Goal: Feedback & Contribution: Contribute content

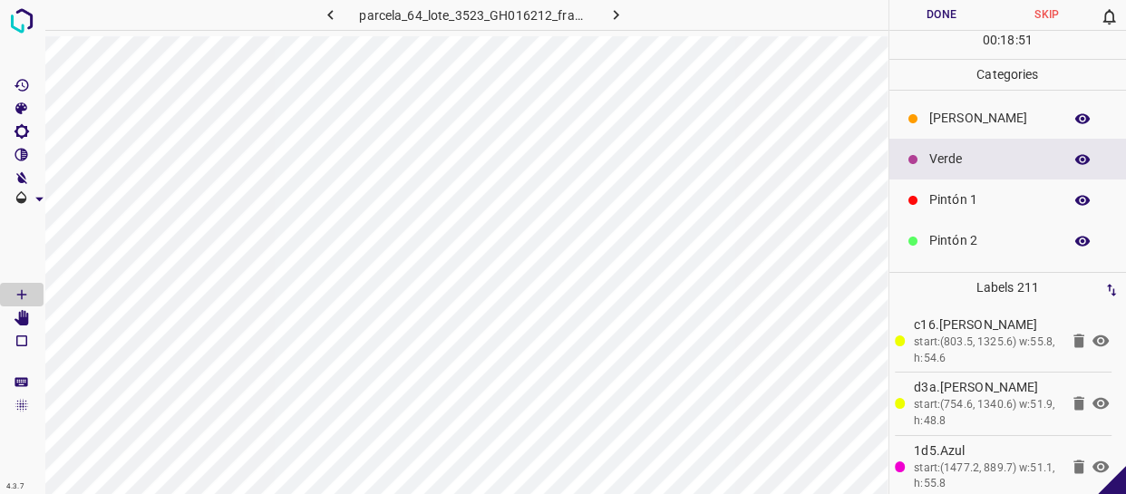
click at [994, 124] on p "[PERSON_NAME]" at bounding box center [992, 118] width 124 height 19
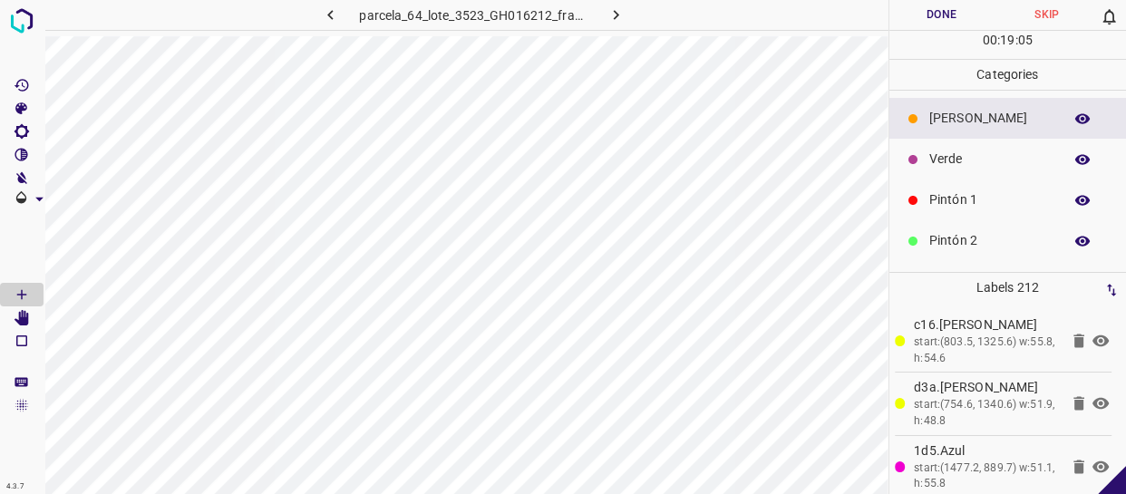
click at [933, 12] on button "Done" at bounding box center [942, 15] width 105 height 30
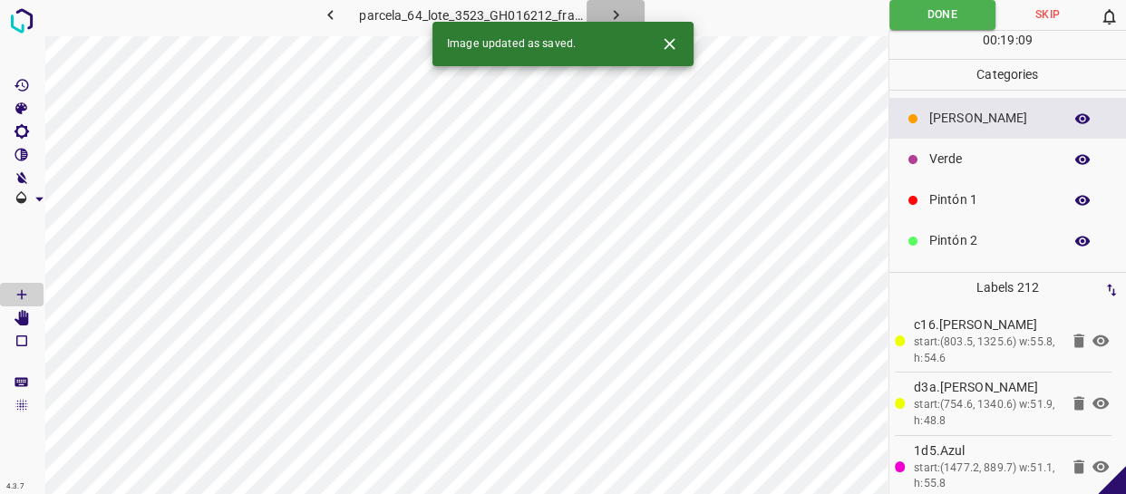
click at [609, 2] on button "button" at bounding box center [616, 15] width 58 height 30
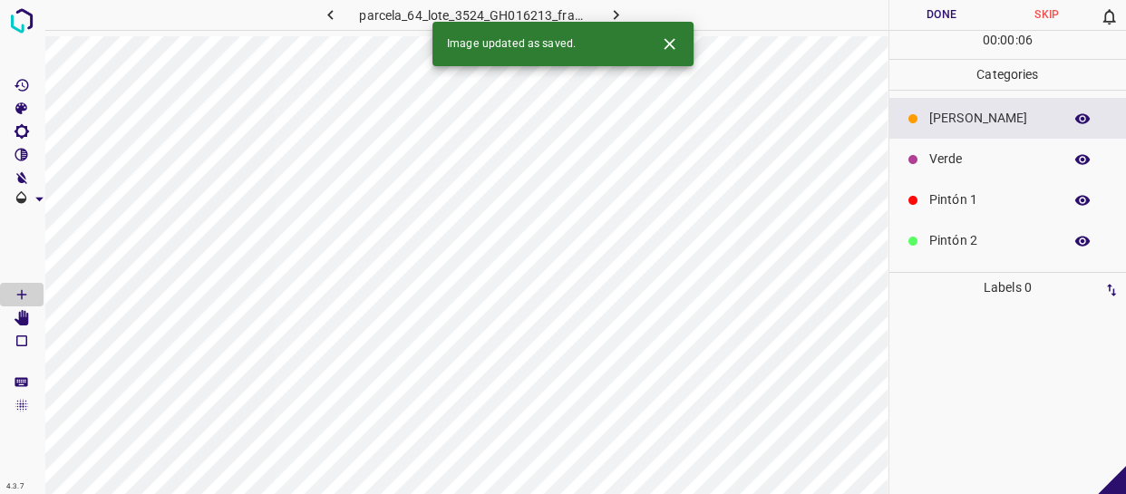
click at [615, 10] on icon "button" at bounding box center [616, 14] width 19 height 19
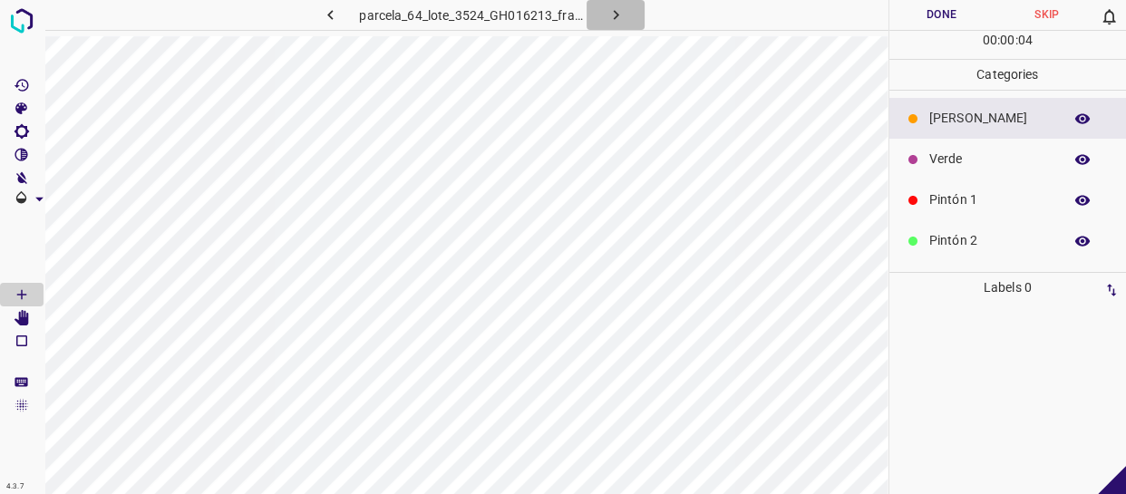
click at [625, 4] on button "button" at bounding box center [616, 15] width 58 height 30
click at [619, 21] on icon "button" at bounding box center [616, 14] width 19 height 19
click at [611, 21] on icon "button" at bounding box center [618, 14] width 19 height 19
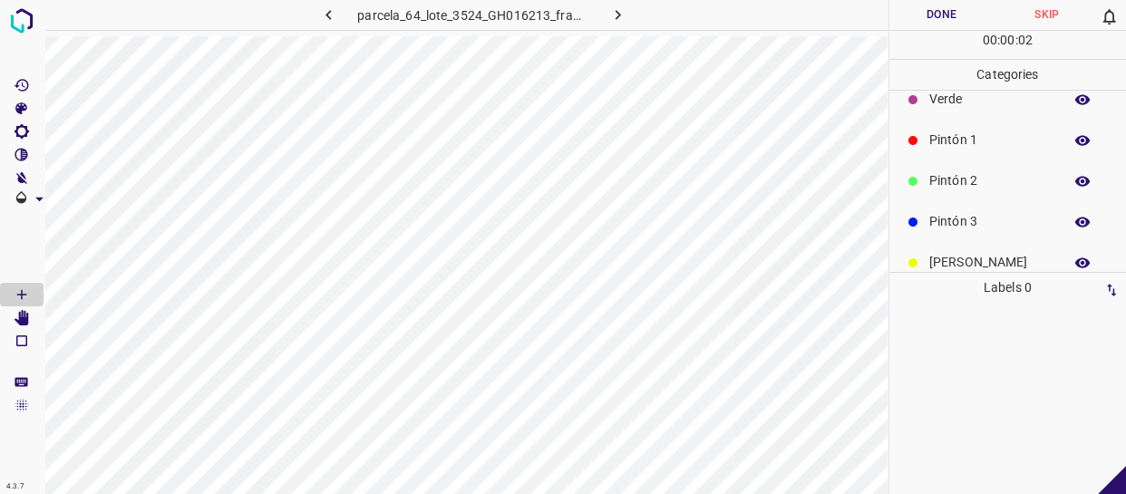
scroll to position [159, 0]
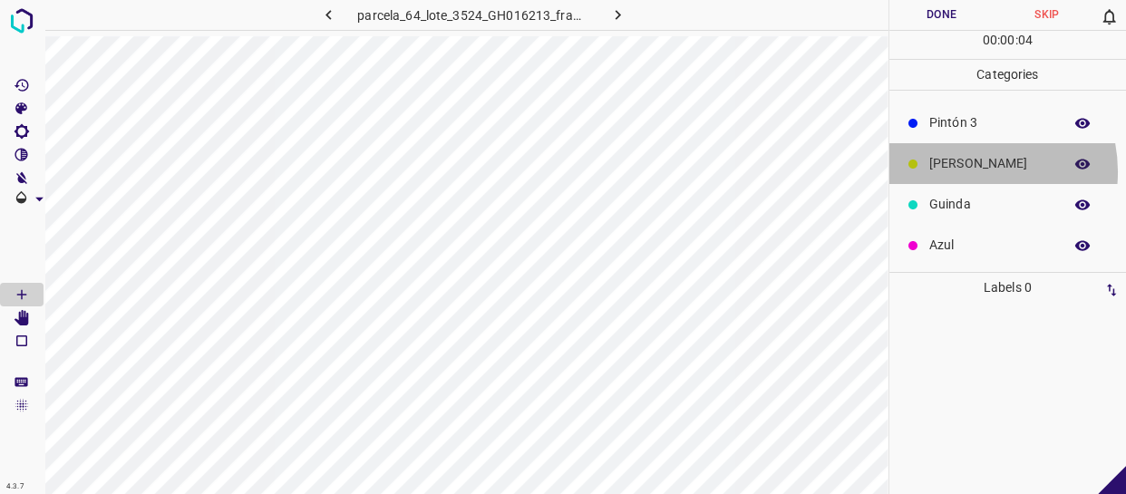
drag, startPoint x: 966, startPoint y: 171, endPoint x: 911, endPoint y: 172, distance: 55.3
click at [959, 171] on p "[PERSON_NAME]" at bounding box center [992, 163] width 124 height 19
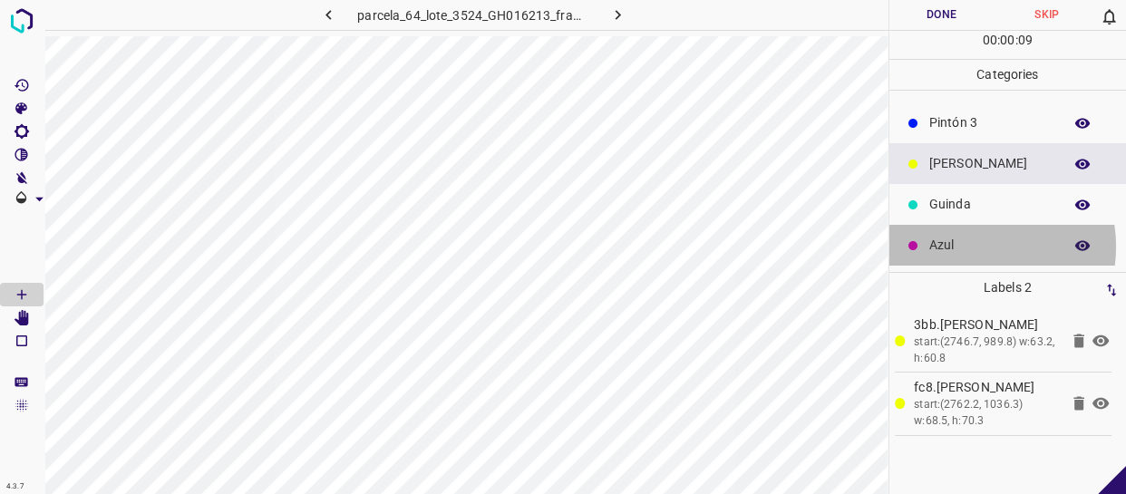
click at [971, 247] on p "Azul" at bounding box center [992, 245] width 124 height 19
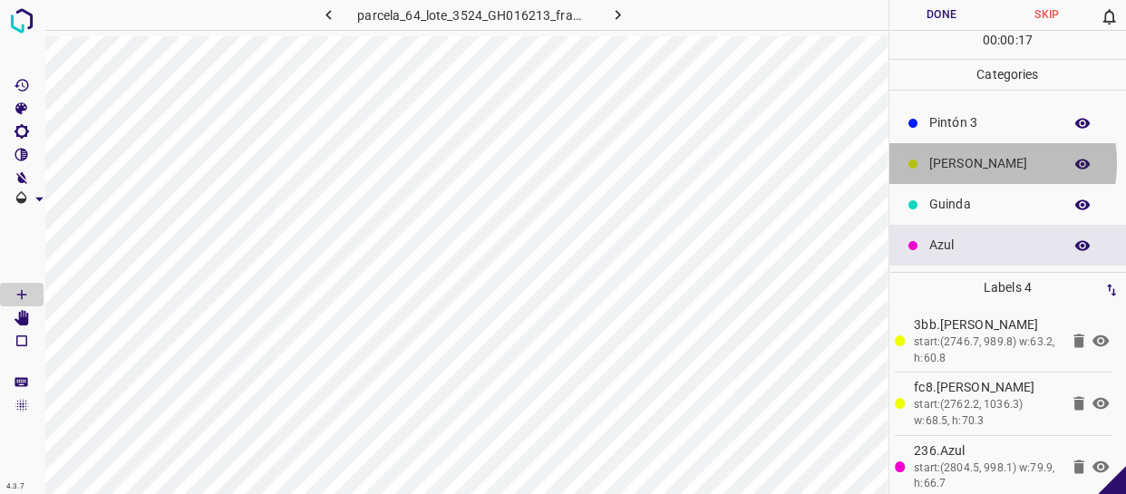
drag, startPoint x: 978, startPoint y: 162, endPoint x: 956, endPoint y: 168, distance: 22.4
click at [977, 162] on p "[PERSON_NAME]" at bounding box center [992, 163] width 124 height 19
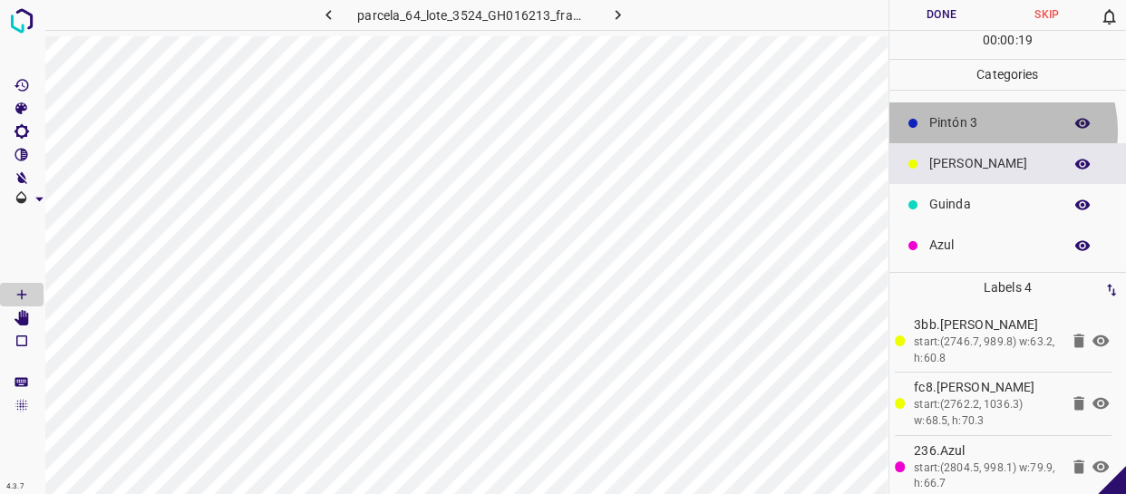
click at [989, 131] on p "Pintón 3" at bounding box center [992, 122] width 124 height 19
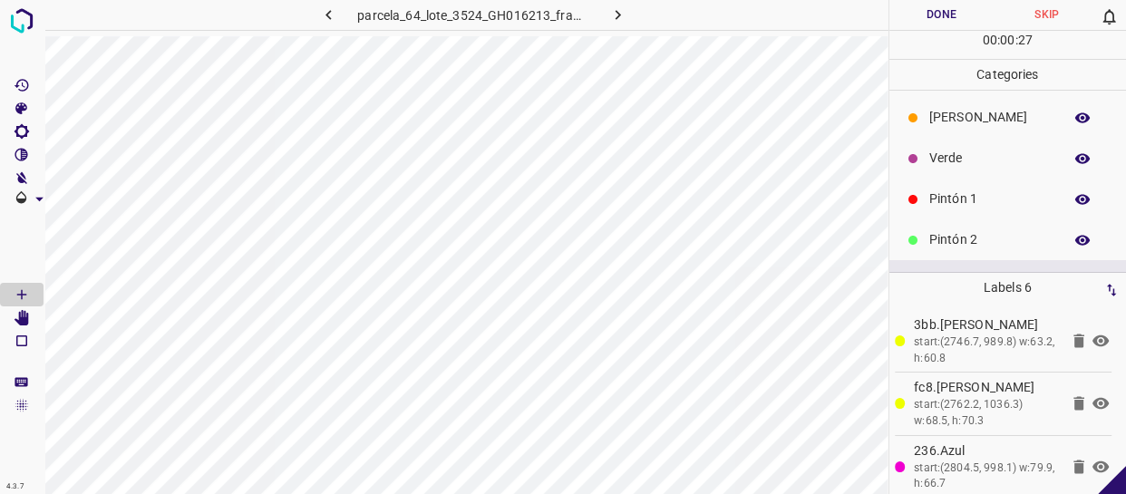
scroll to position [0, 0]
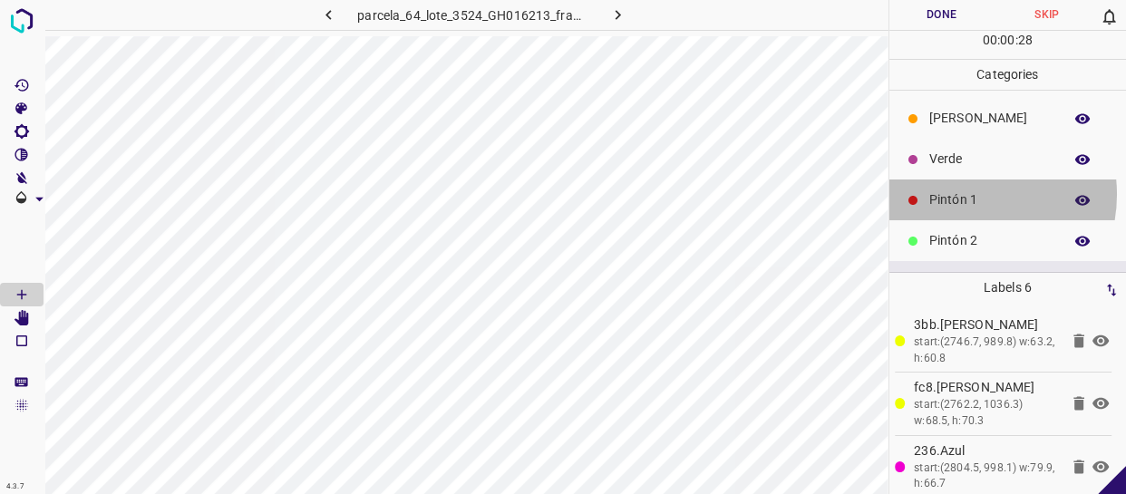
drag, startPoint x: 964, startPoint y: 194, endPoint x: 893, endPoint y: 197, distance: 70.8
click at [958, 194] on p "Pintón 1" at bounding box center [992, 199] width 124 height 19
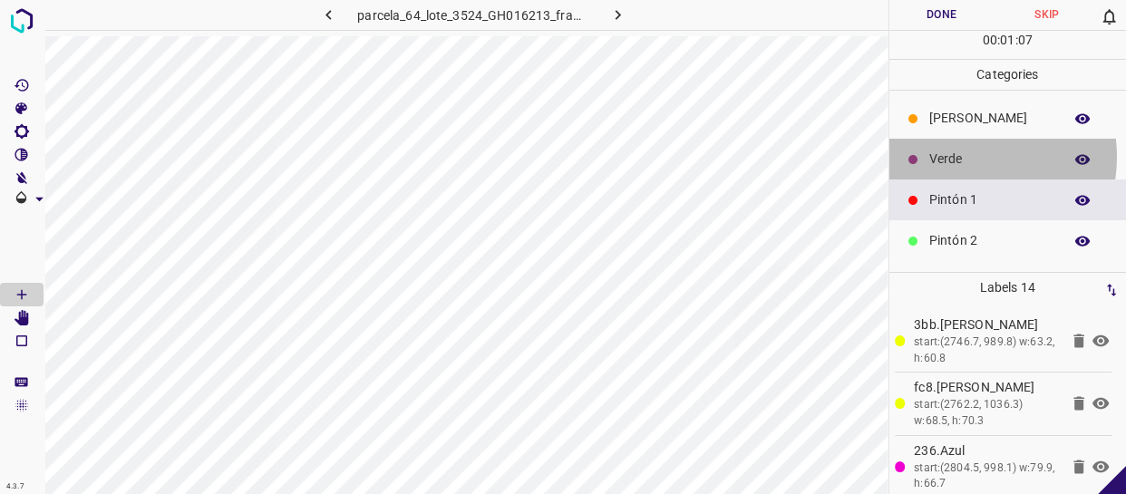
click at [962, 157] on p "Verde" at bounding box center [992, 159] width 124 height 19
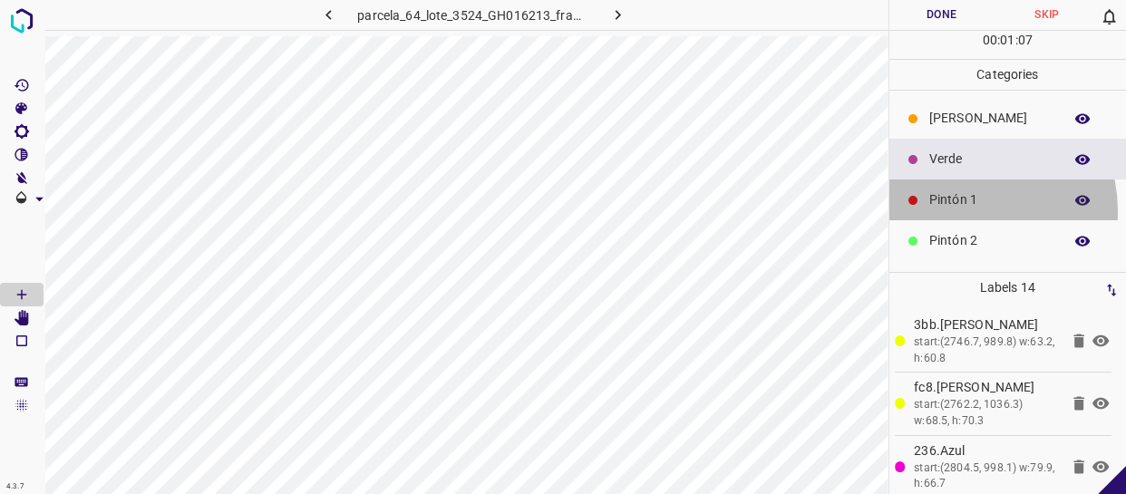
drag, startPoint x: 952, startPoint y: 211, endPoint x: 921, endPoint y: 218, distance: 32.4
click at [950, 211] on div "Pintón 1" at bounding box center [1009, 200] width 238 height 41
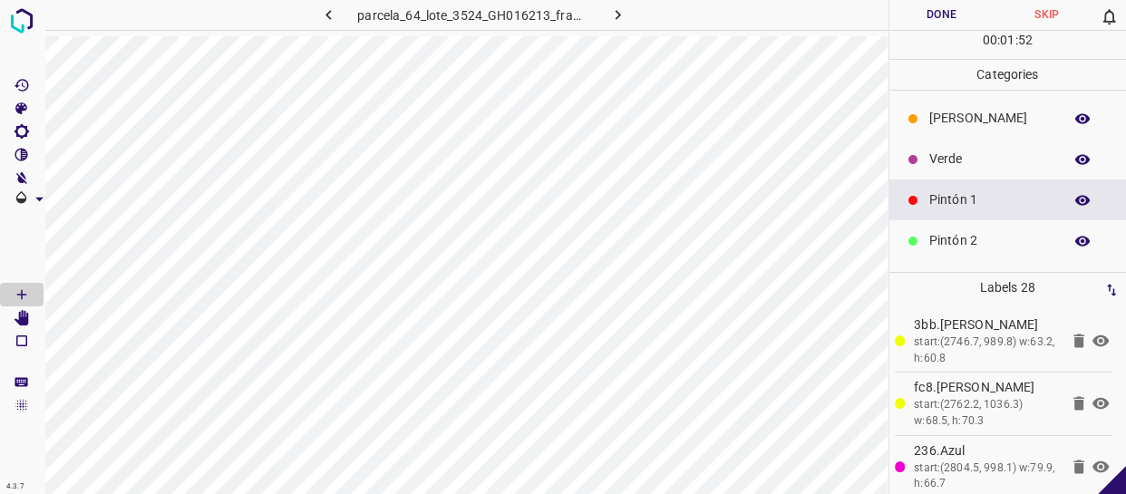
drag, startPoint x: 961, startPoint y: 154, endPoint x: 904, endPoint y: 171, distance: 59.7
click at [961, 154] on p "Verde" at bounding box center [992, 159] width 124 height 19
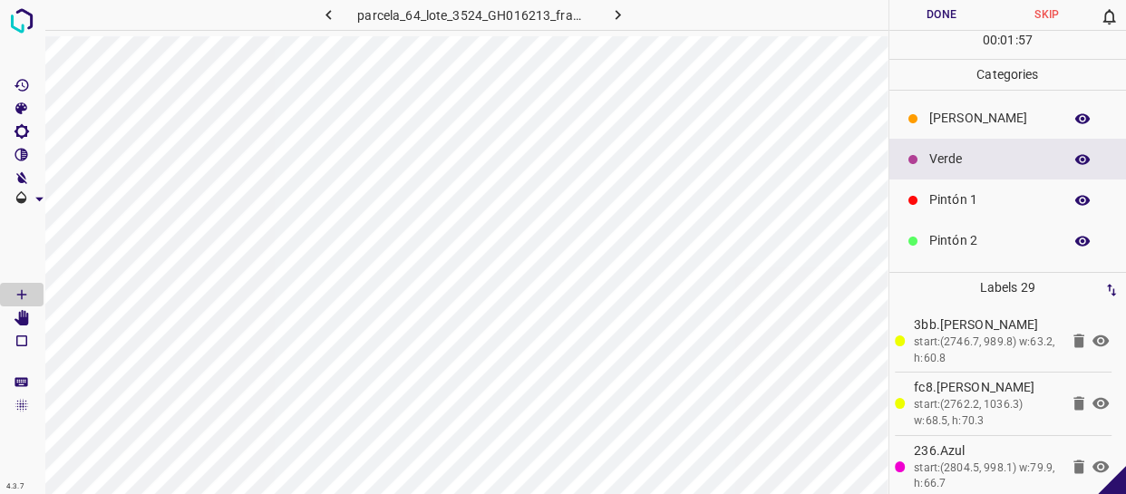
click at [959, 193] on p "Pintón 1" at bounding box center [992, 199] width 124 height 19
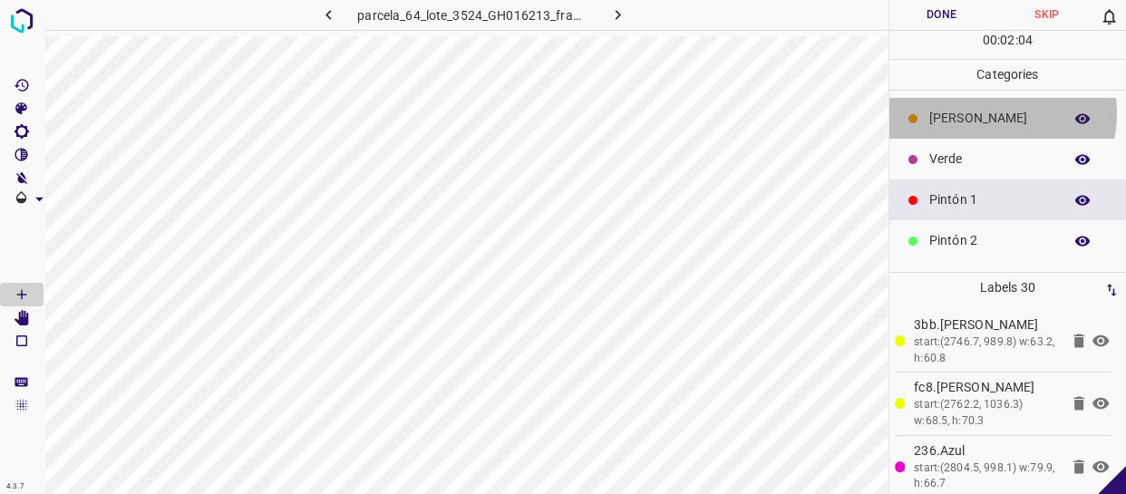
click at [983, 113] on p "[PERSON_NAME]" at bounding box center [992, 118] width 124 height 19
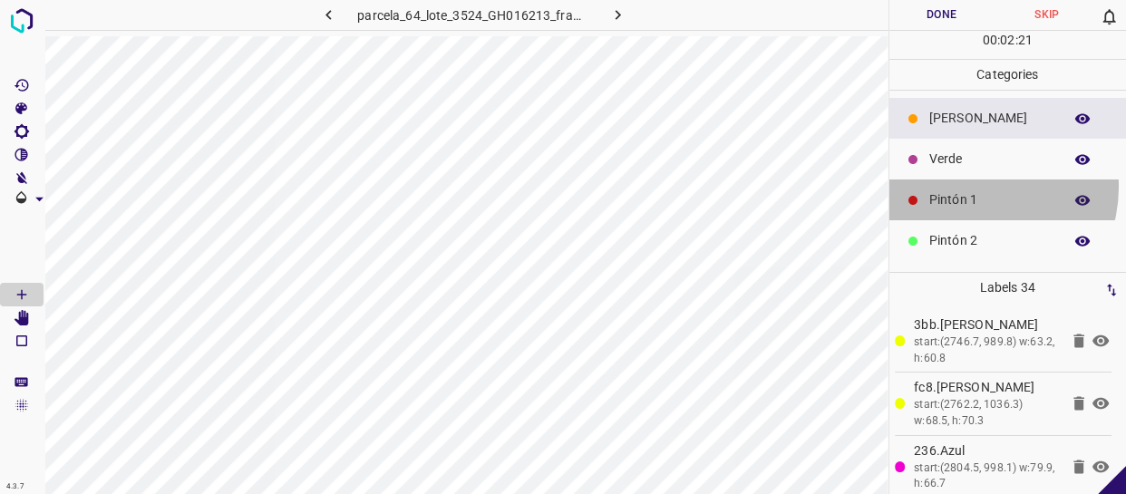
drag, startPoint x: 975, startPoint y: 187, endPoint x: 934, endPoint y: 181, distance: 41.2
click at [979, 186] on div "Pintón 1" at bounding box center [1009, 200] width 238 height 41
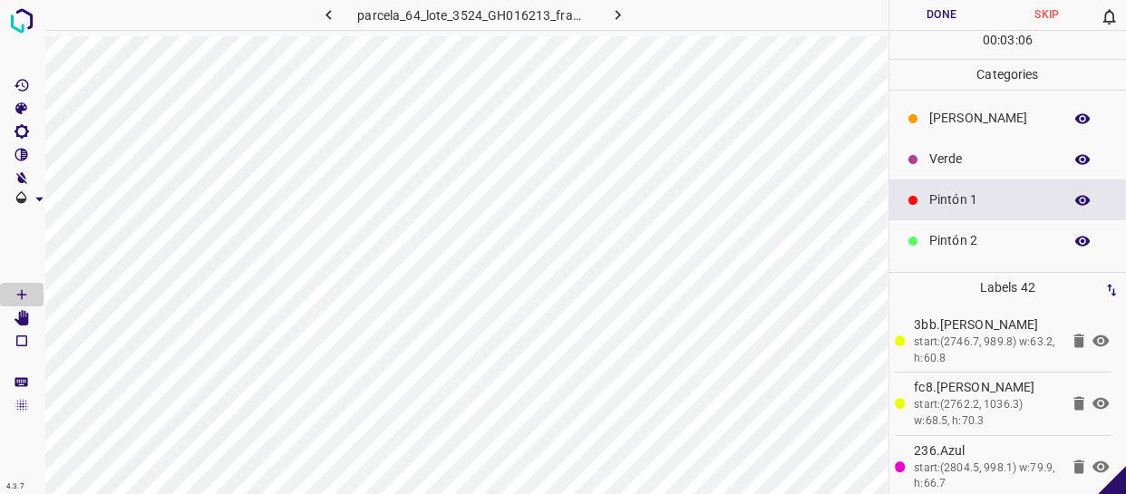
scroll to position [82, 0]
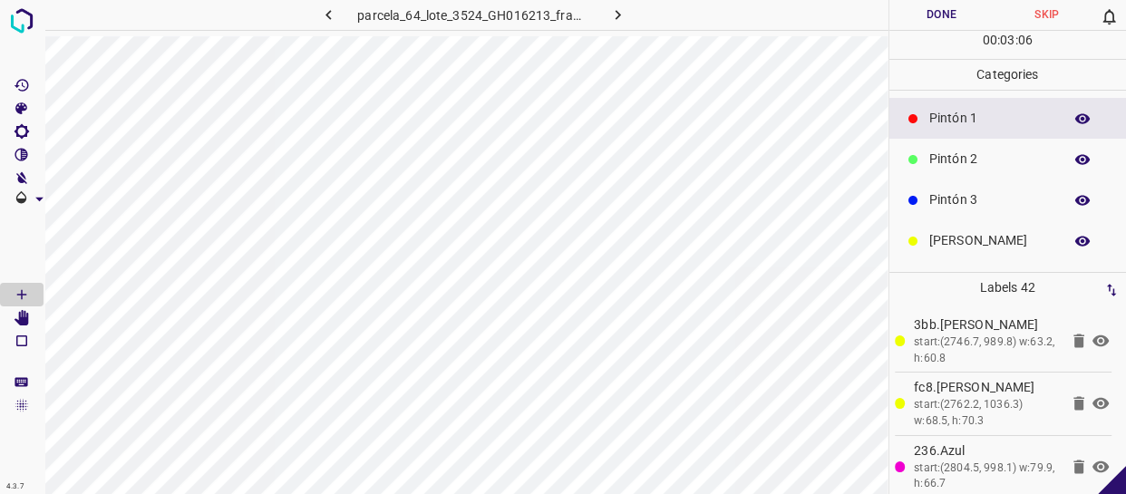
click at [989, 210] on div "Pintón 3" at bounding box center [1009, 200] width 238 height 41
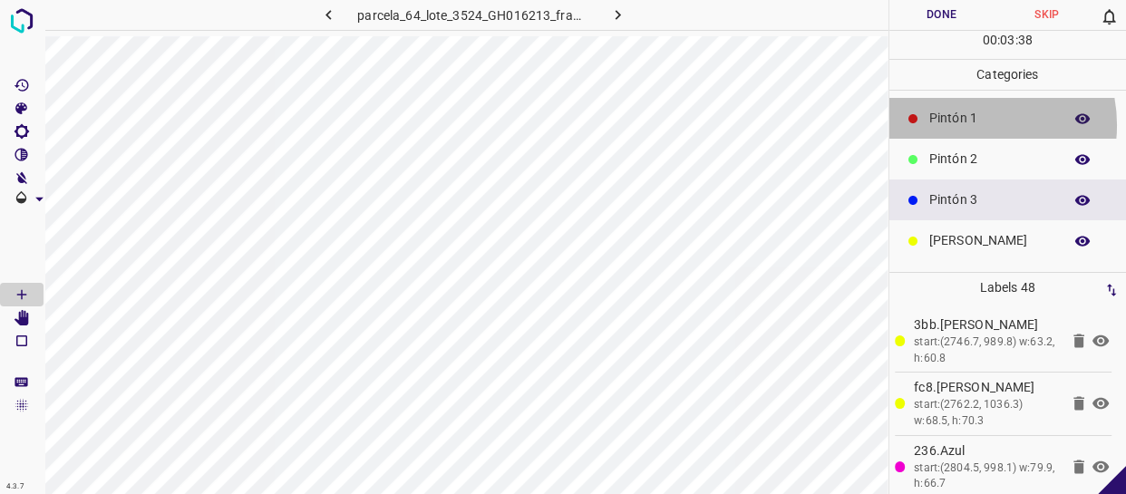
drag, startPoint x: 969, startPoint y: 124, endPoint x: 892, endPoint y: 172, distance: 90.8
click at [965, 127] on p "Pintón 1" at bounding box center [992, 118] width 124 height 19
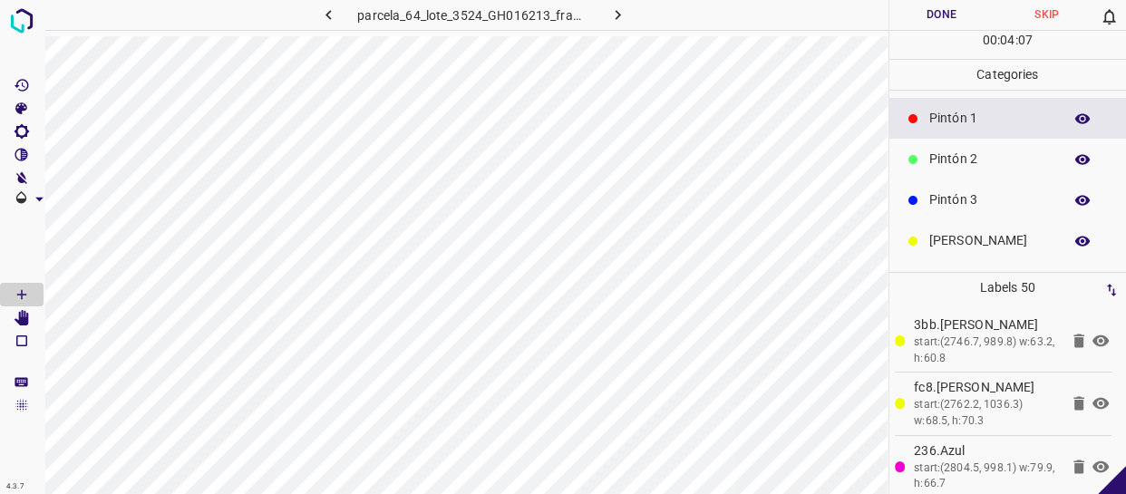
click at [1000, 171] on div "Pintón 2" at bounding box center [1009, 159] width 238 height 41
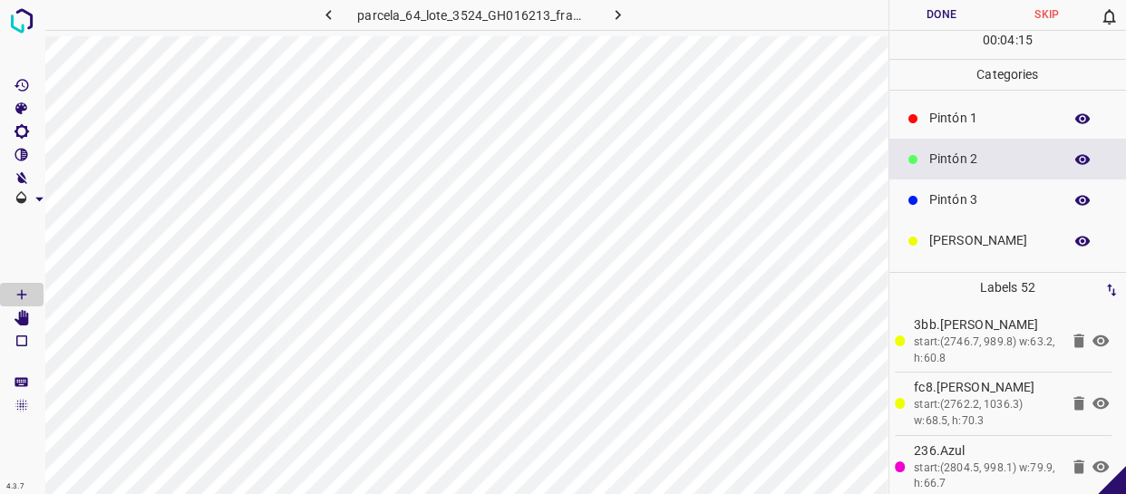
click at [961, 185] on div "Pintón 3" at bounding box center [1009, 200] width 238 height 41
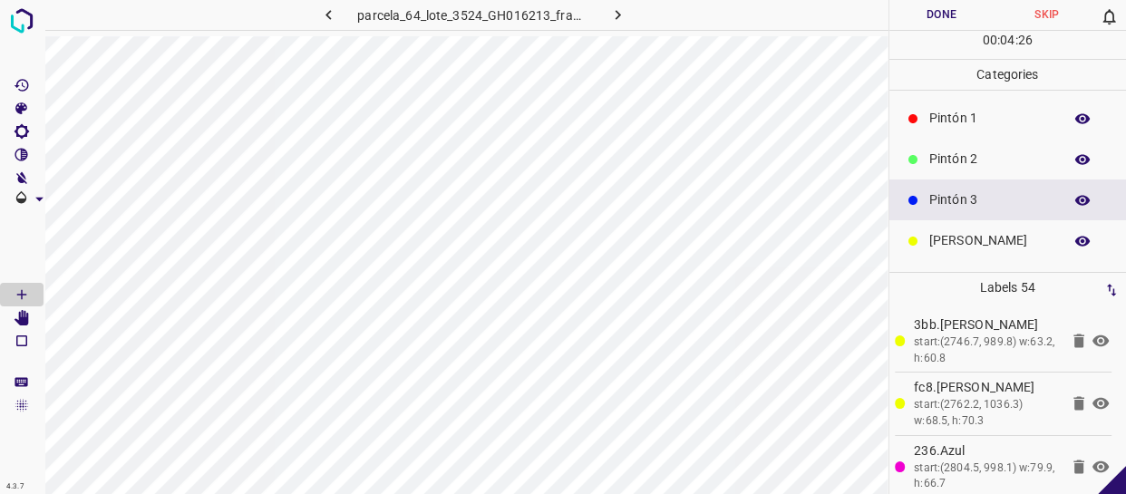
click at [980, 154] on p "Pintón 2" at bounding box center [992, 159] width 124 height 19
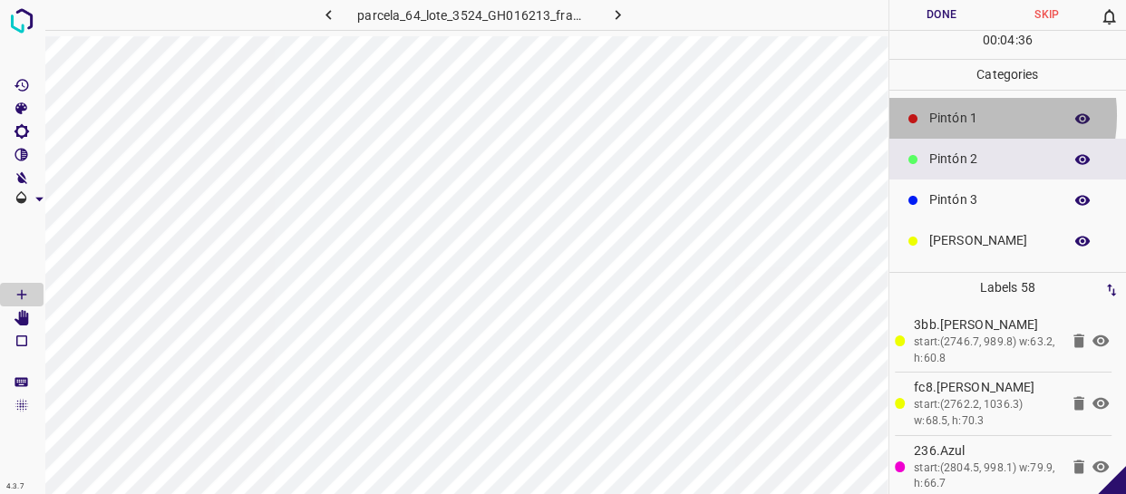
click at [959, 114] on p "Pintón 1" at bounding box center [992, 118] width 124 height 19
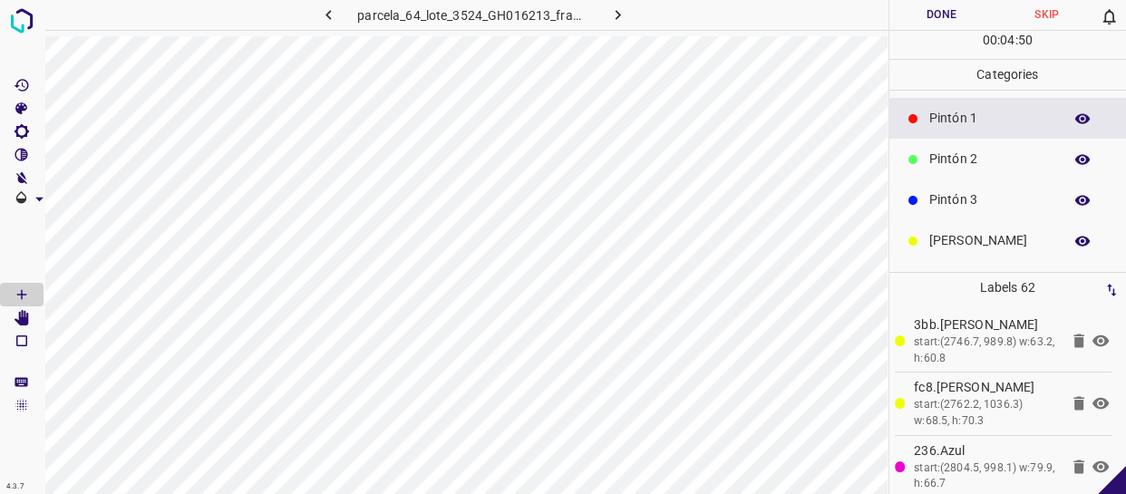
scroll to position [0, 0]
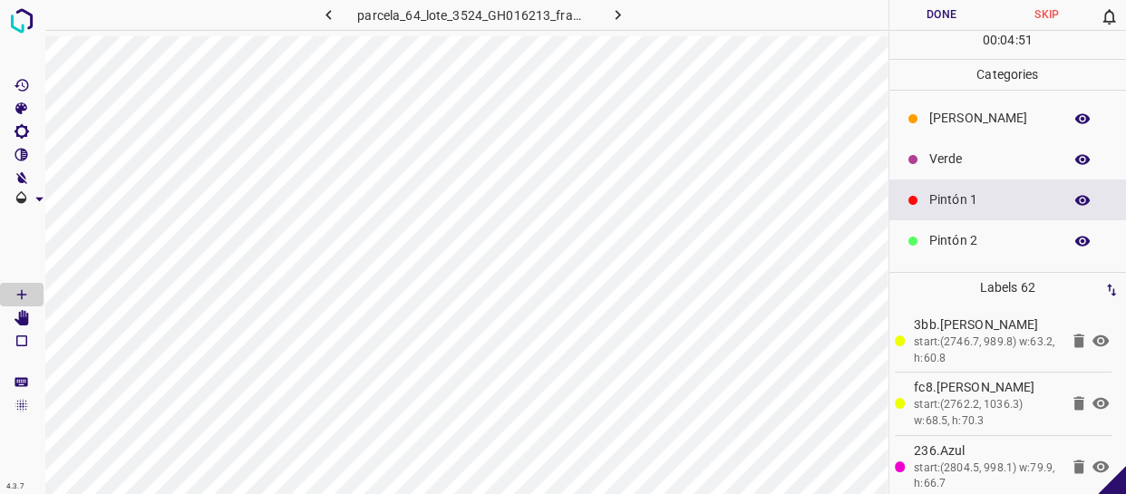
drag, startPoint x: 979, startPoint y: 159, endPoint x: 892, endPoint y: 175, distance: 88.6
click at [977, 159] on p "Verde" at bounding box center [992, 159] width 124 height 19
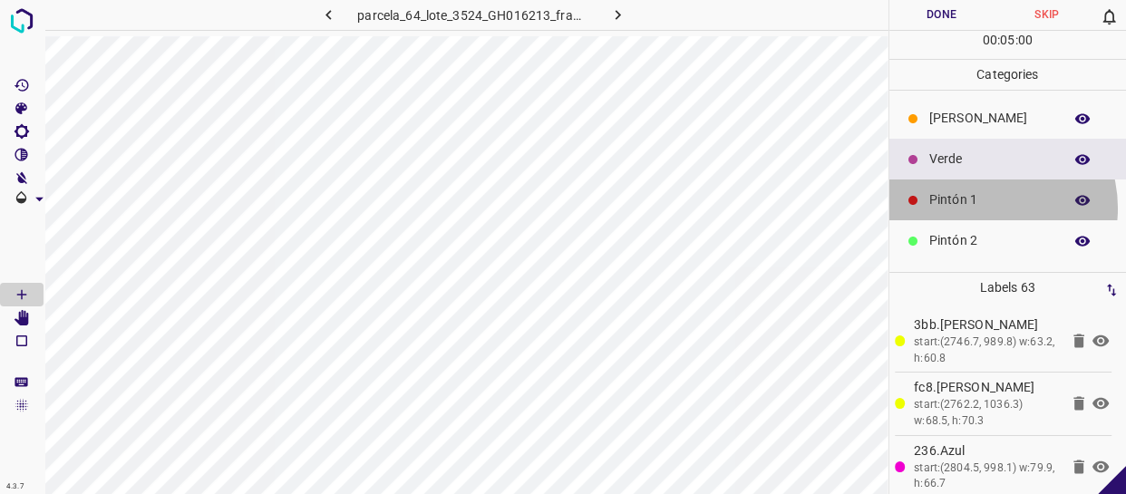
drag, startPoint x: 983, startPoint y: 208, endPoint x: 934, endPoint y: 205, distance: 49.1
click at [980, 208] on p "Pintón 1" at bounding box center [992, 199] width 124 height 19
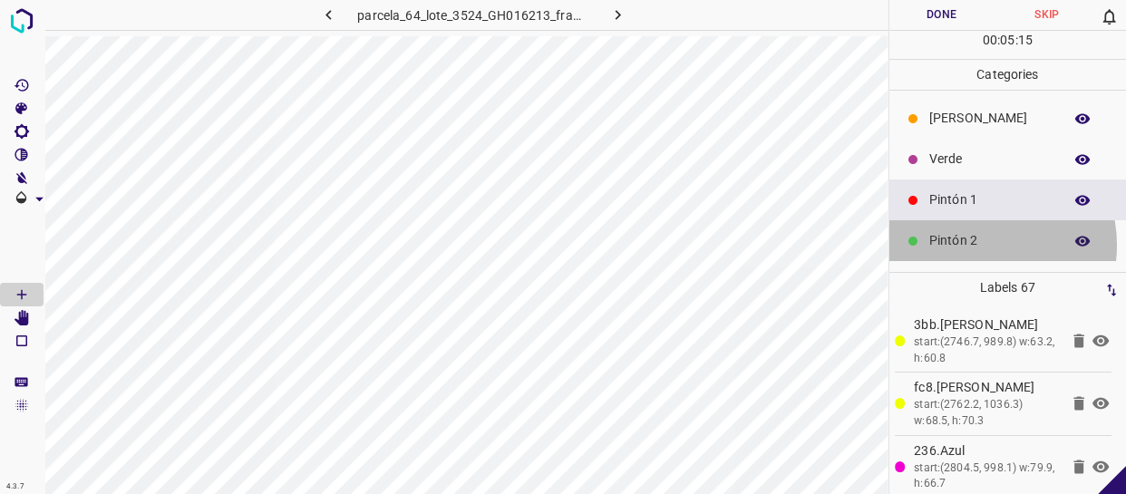
click at [970, 245] on p "Pintón 2" at bounding box center [992, 240] width 124 height 19
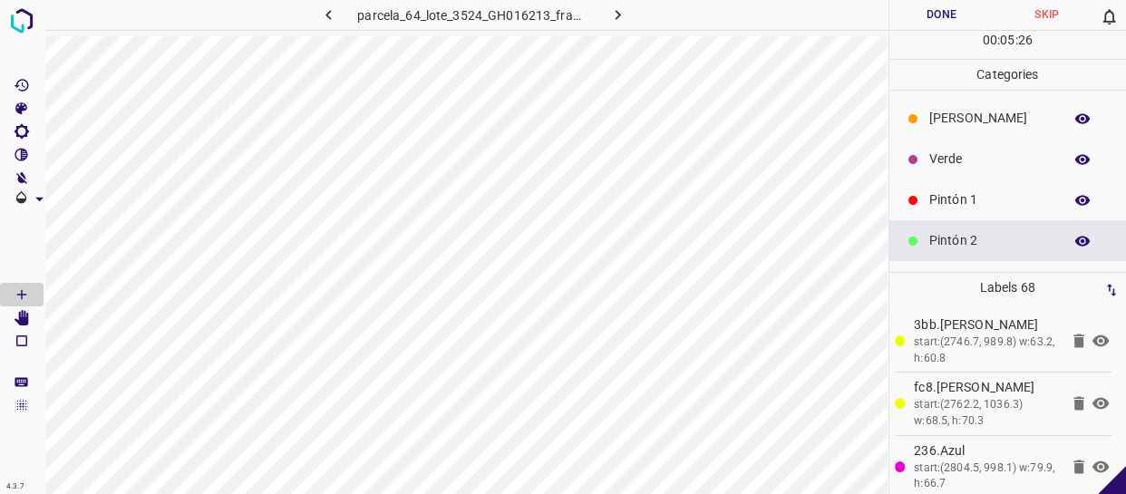
scroll to position [159, 0]
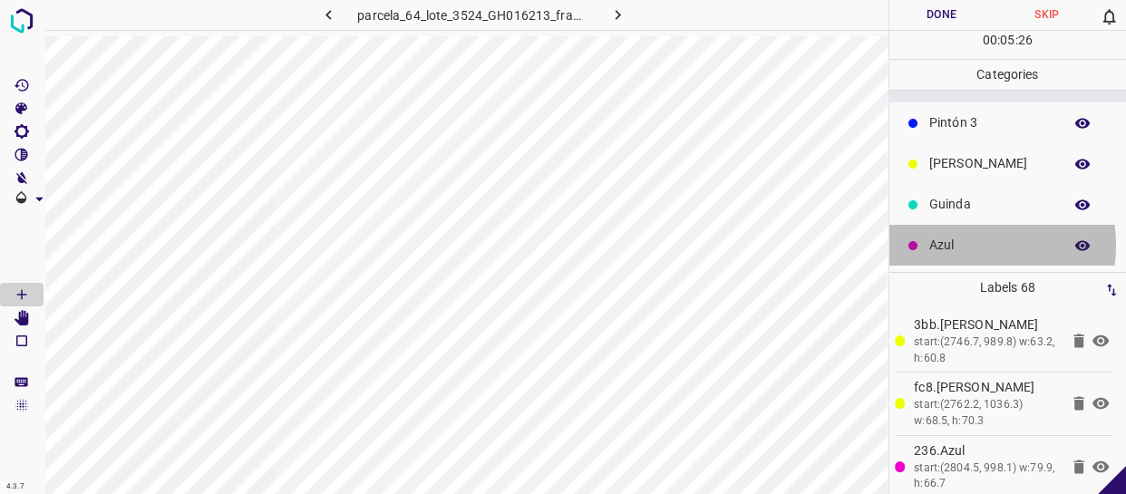
click at [955, 246] on p "Azul" at bounding box center [992, 245] width 124 height 19
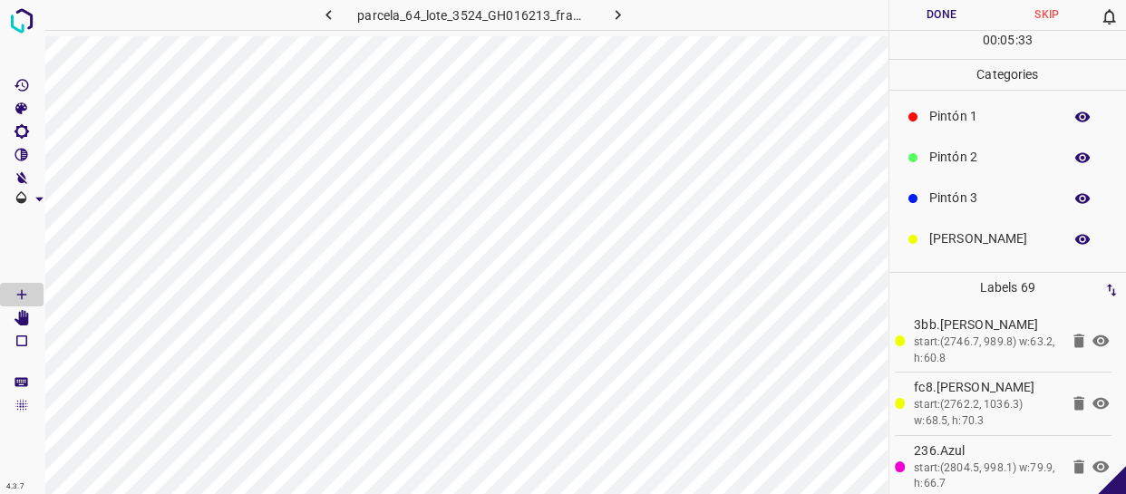
scroll to position [0, 0]
click at [970, 154] on p "Verde" at bounding box center [992, 159] width 124 height 19
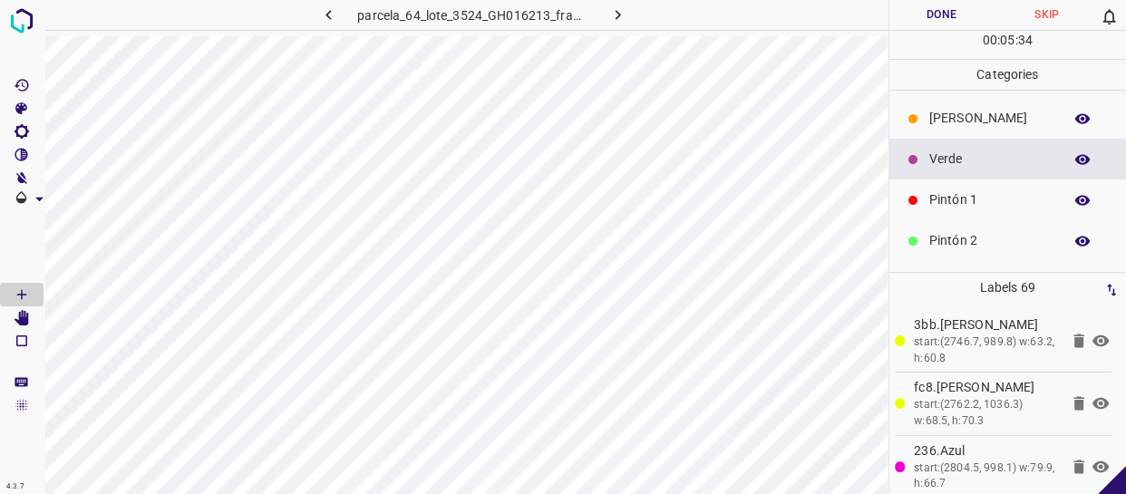
drag, startPoint x: 960, startPoint y: 202, endPoint x: 900, endPoint y: 208, distance: 61.0
click at [960, 203] on p "Pintón 1" at bounding box center [992, 199] width 124 height 19
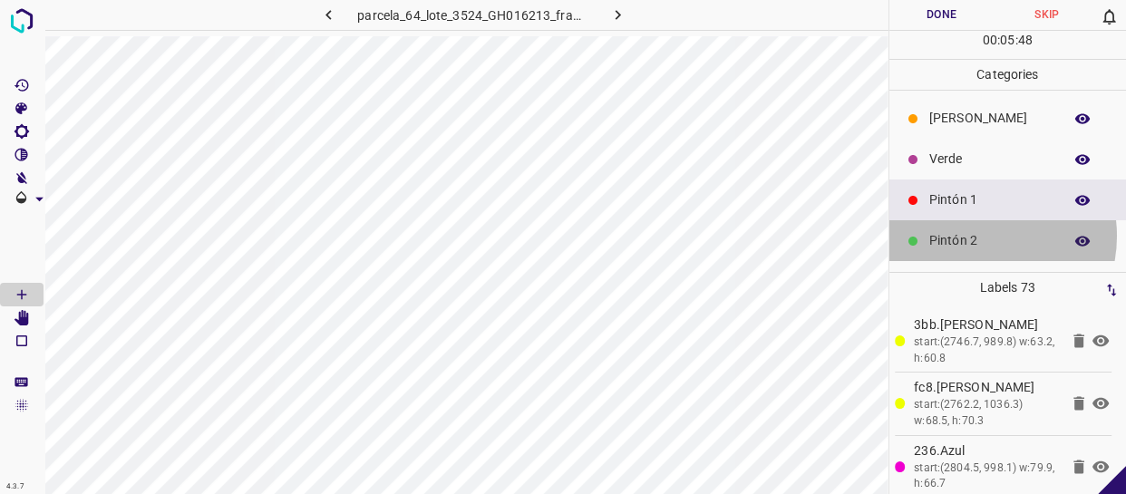
drag, startPoint x: 976, startPoint y: 236, endPoint x: 917, endPoint y: 245, distance: 59.6
click at [973, 236] on p "Pintón 2" at bounding box center [992, 240] width 124 height 19
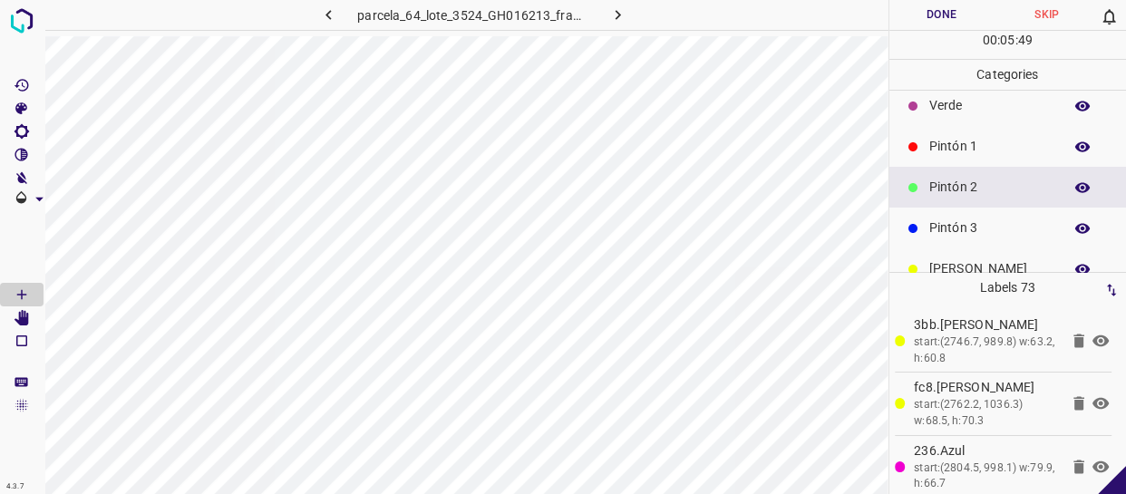
scroll to position [82, 0]
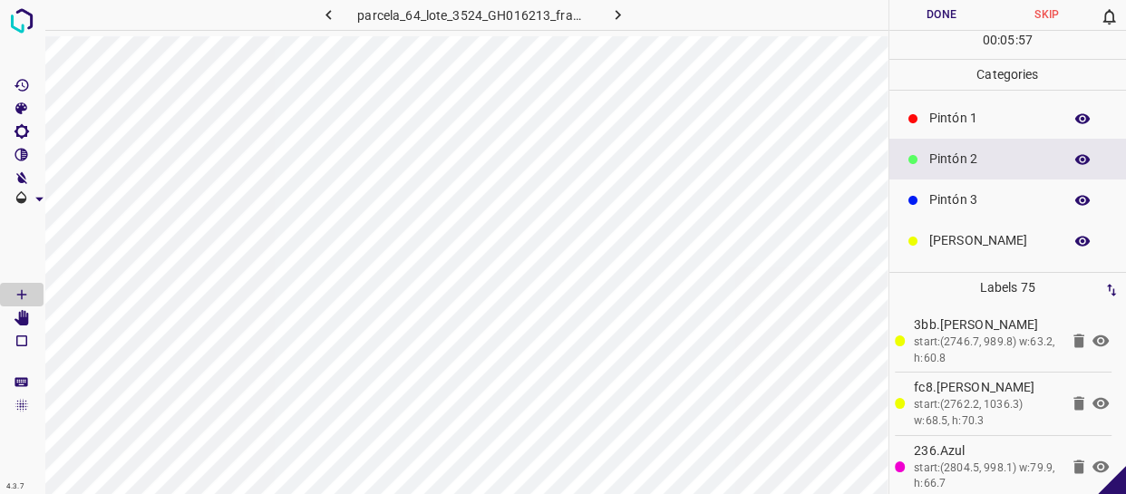
click at [976, 199] on p "Pintón 3" at bounding box center [992, 199] width 124 height 19
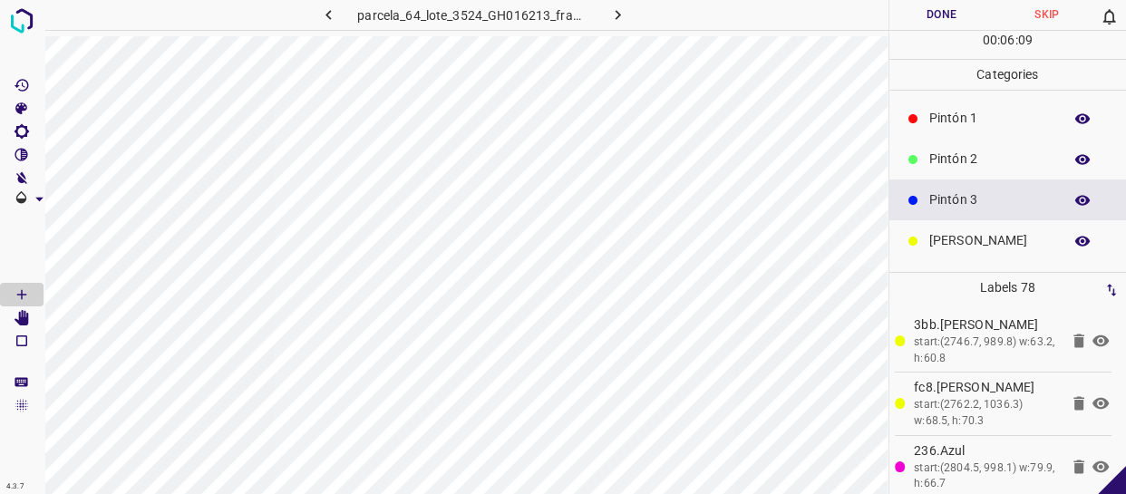
click at [980, 150] on p "Pintón 2" at bounding box center [992, 159] width 124 height 19
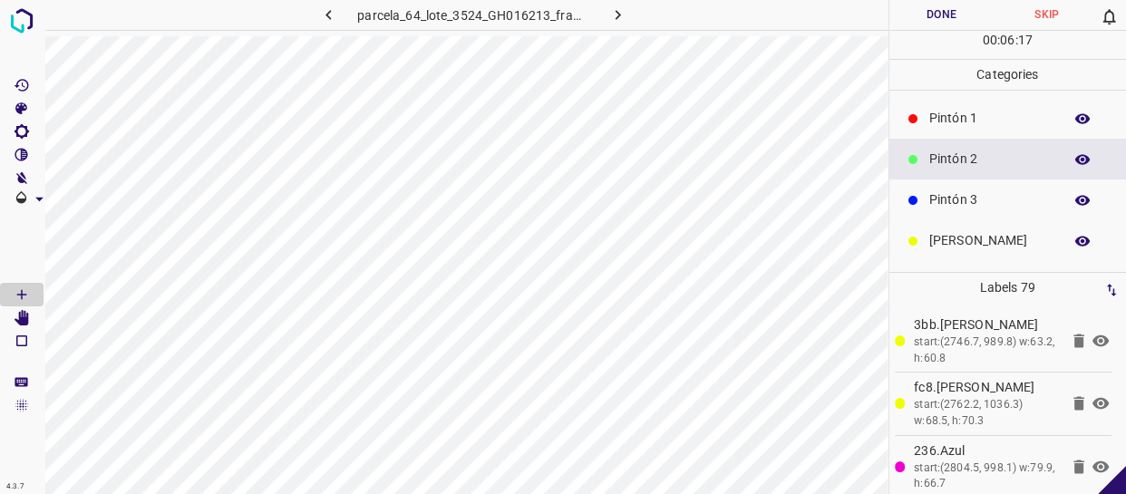
drag, startPoint x: 968, startPoint y: 163, endPoint x: 888, endPoint y: 180, distance: 81.7
click at [963, 164] on p "Pintón 2" at bounding box center [992, 159] width 124 height 19
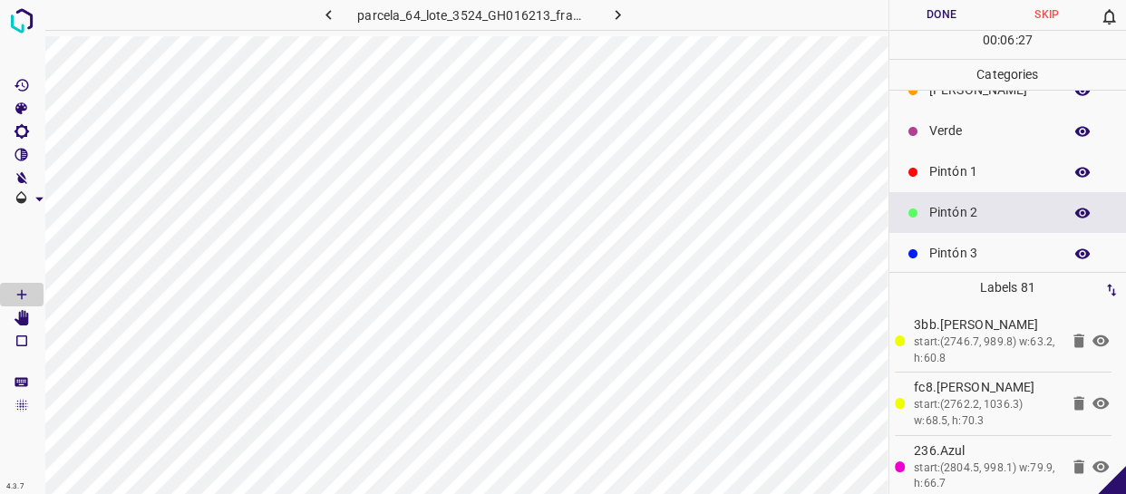
scroll to position [0, 0]
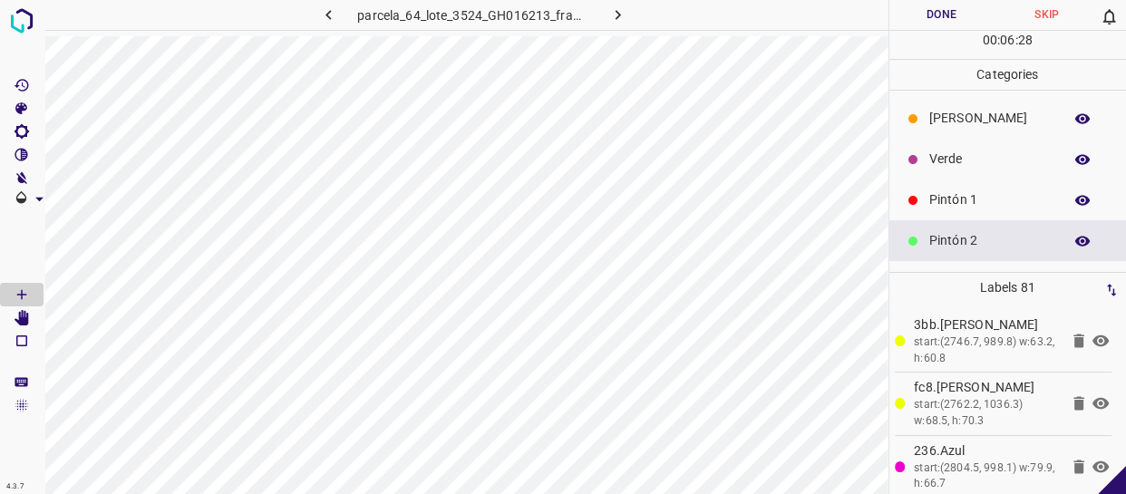
click at [969, 171] on div "Verde" at bounding box center [1009, 159] width 238 height 41
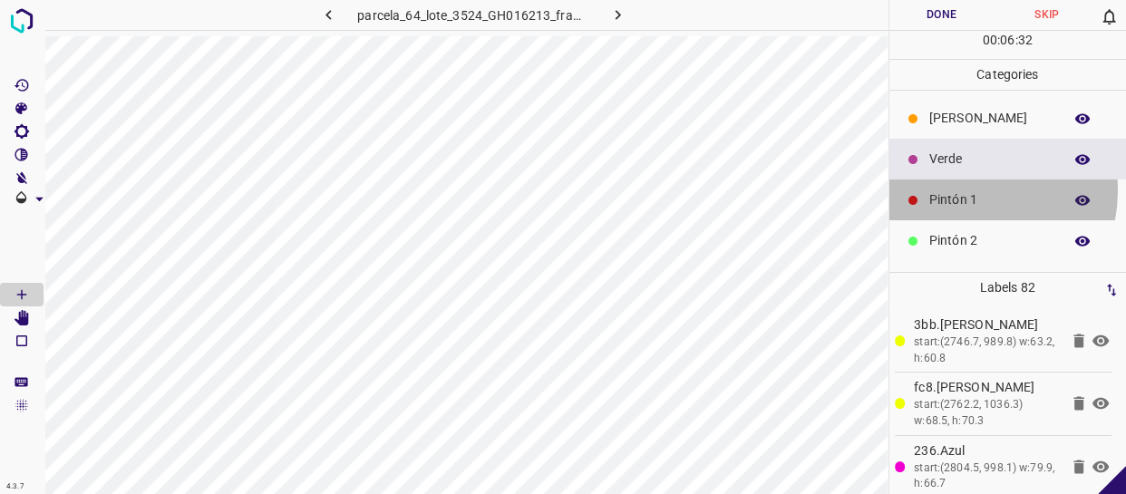
click at [961, 190] on p "Pintón 1" at bounding box center [992, 199] width 124 height 19
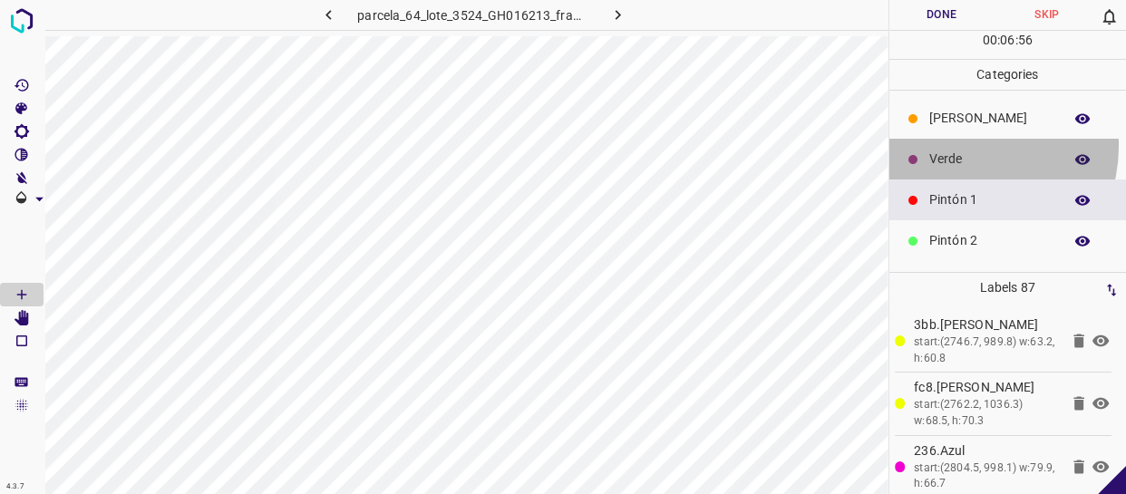
drag, startPoint x: 964, startPoint y: 146, endPoint x: 918, endPoint y: 163, distance: 49.4
click at [963, 148] on div "Verde" at bounding box center [1009, 159] width 238 height 41
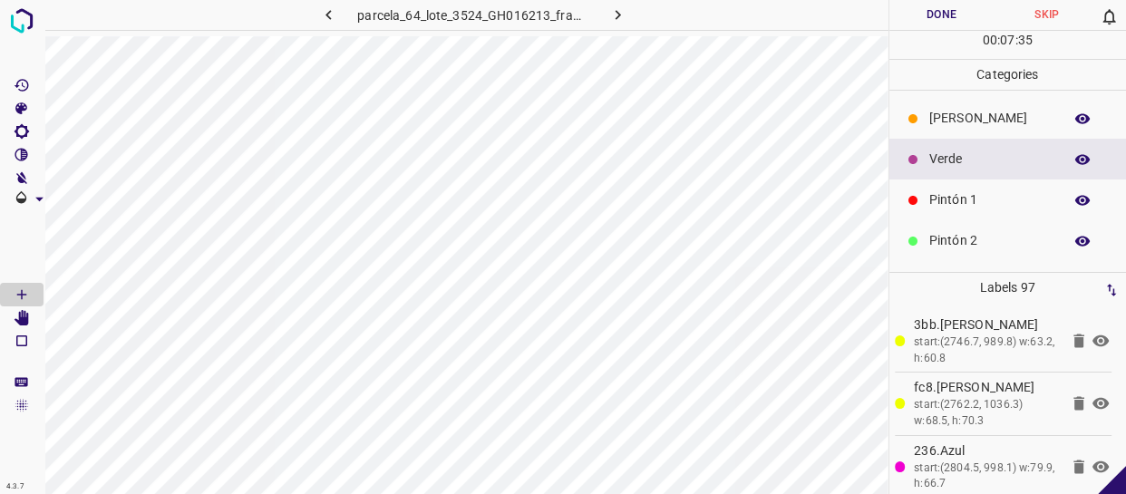
click at [983, 200] on p "Pintón 1" at bounding box center [992, 199] width 124 height 19
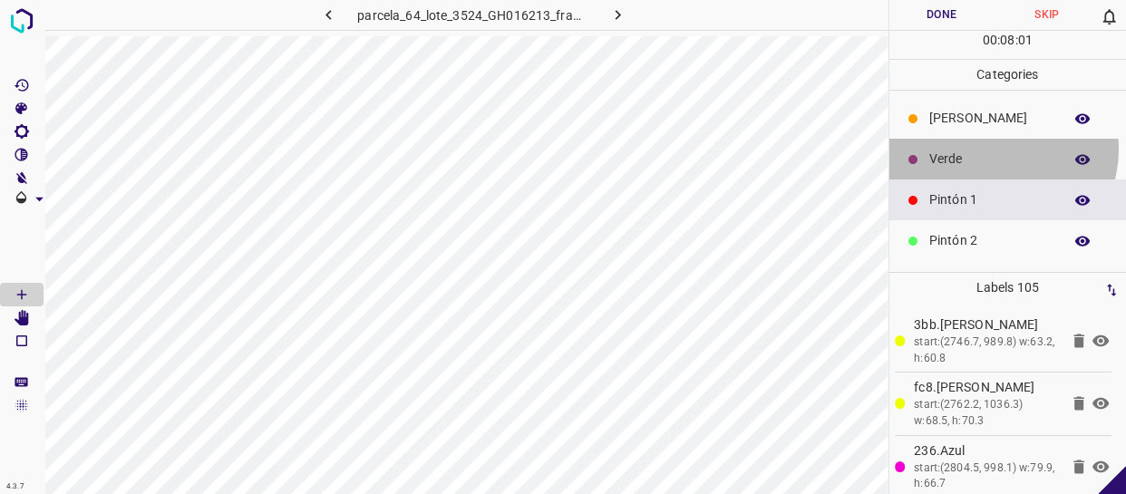
drag, startPoint x: 998, startPoint y: 149, endPoint x: 980, endPoint y: 151, distance: 17.3
click at [980, 151] on p "Verde" at bounding box center [992, 159] width 124 height 19
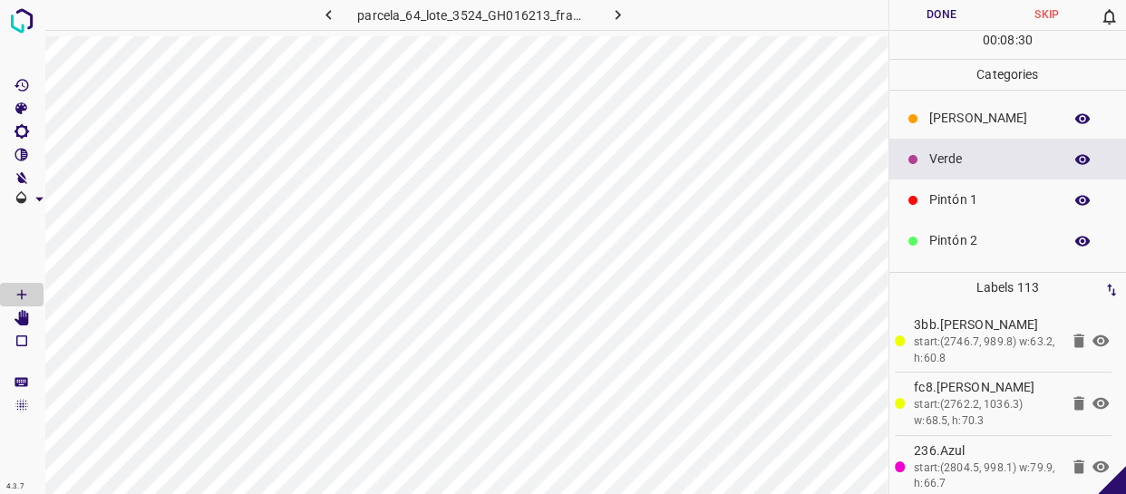
scroll to position [82, 0]
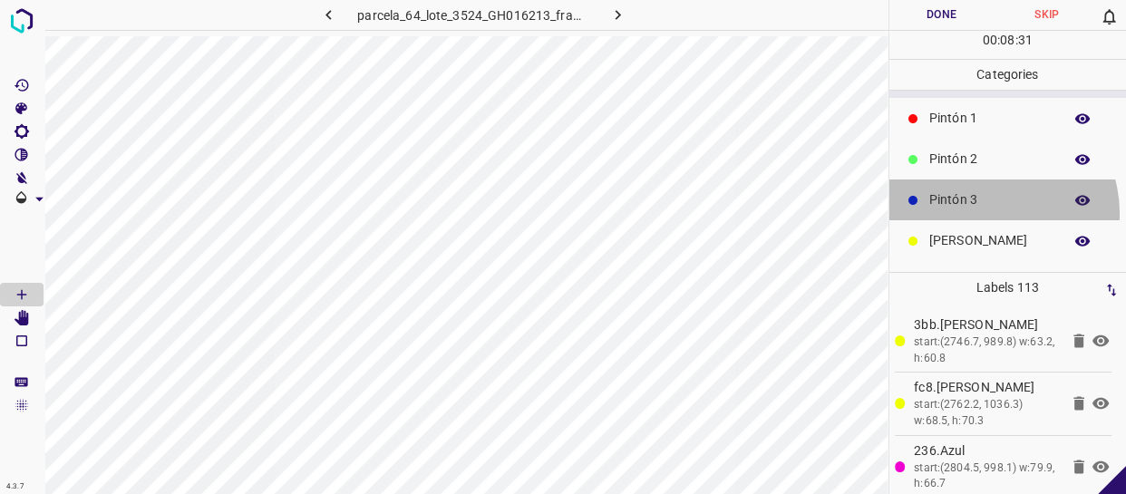
click at [989, 212] on div "Pintón 3" at bounding box center [1009, 200] width 238 height 41
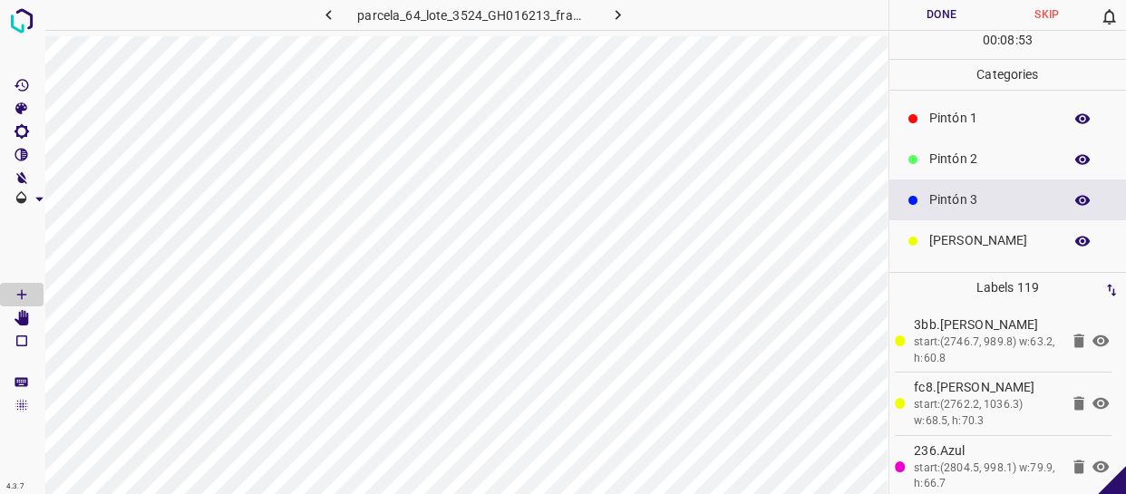
scroll to position [0, 0]
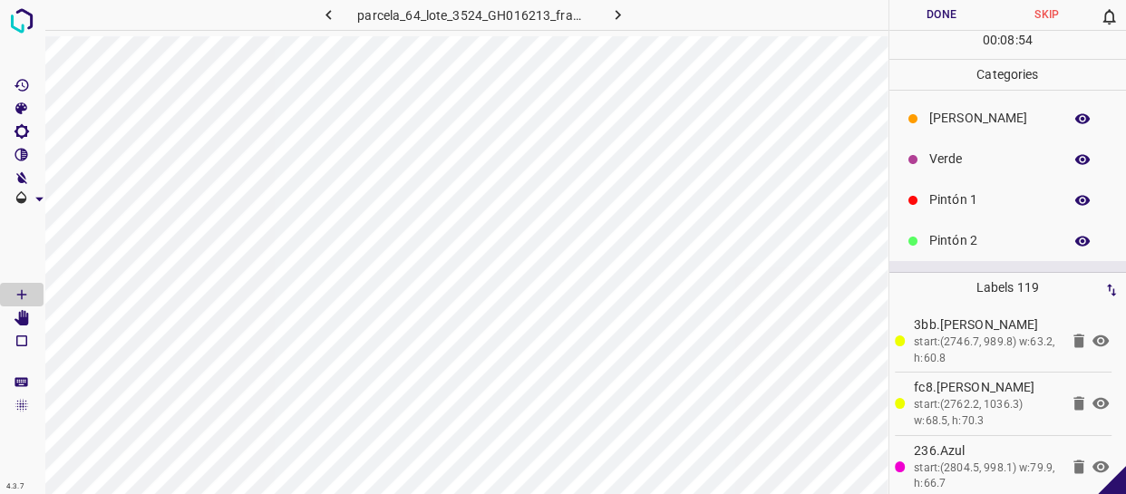
drag, startPoint x: 985, startPoint y: 158, endPoint x: 907, endPoint y: 193, distance: 85.6
click at [984, 158] on p "Verde" at bounding box center [992, 159] width 124 height 19
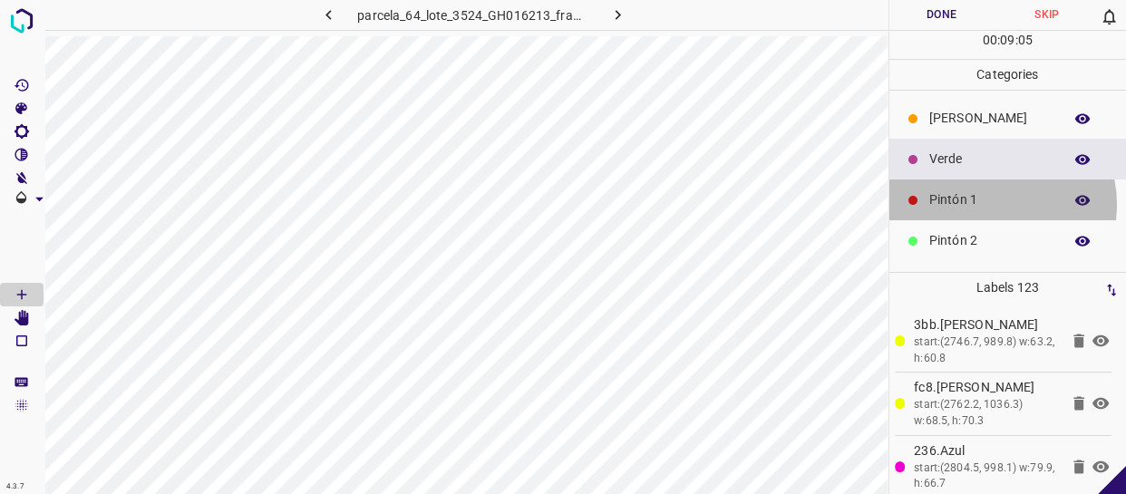
click at [988, 204] on p "Pintón 1" at bounding box center [992, 199] width 124 height 19
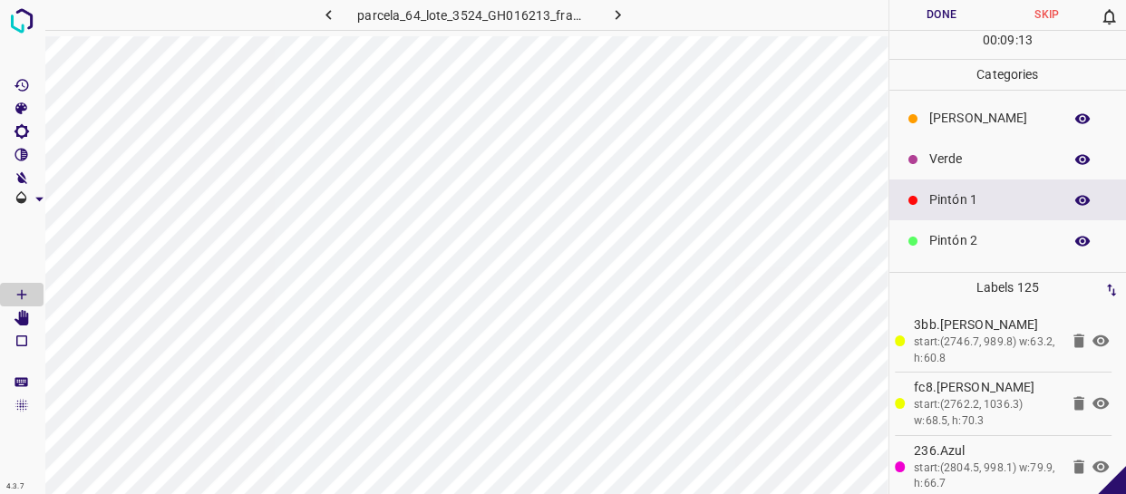
click at [989, 151] on p "Verde" at bounding box center [992, 159] width 124 height 19
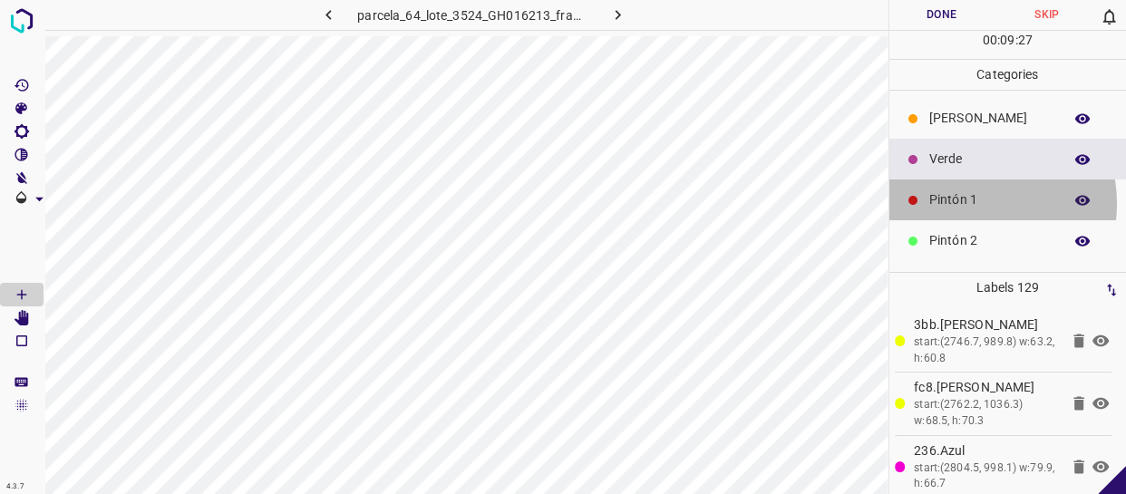
drag, startPoint x: 970, startPoint y: 203, endPoint x: 900, endPoint y: 202, distance: 70.7
click at [970, 203] on p "Pintón 1" at bounding box center [992, 199] width 124 height 19
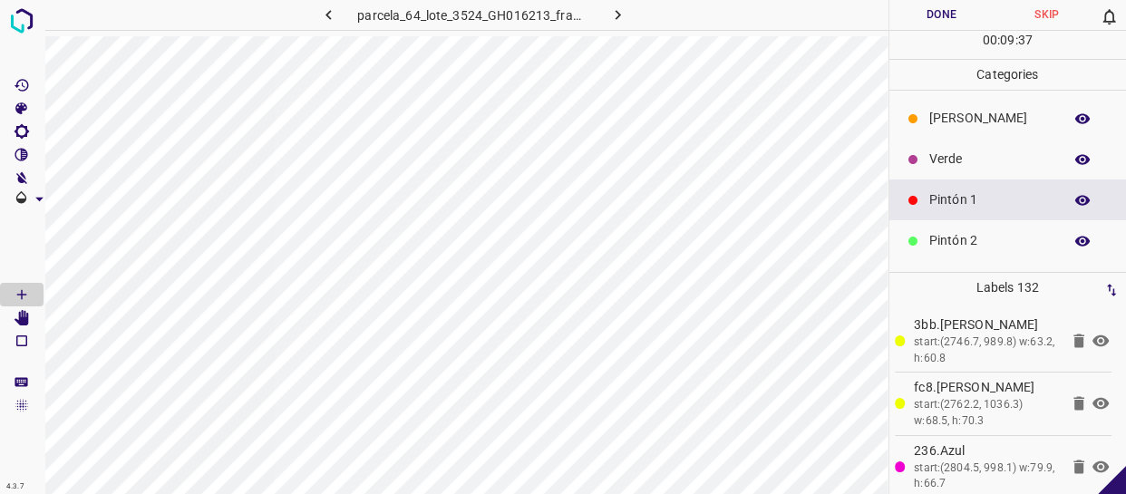
click at [959, 166] on p "Verde" at bounding box center [992, 159] width 124 height 19
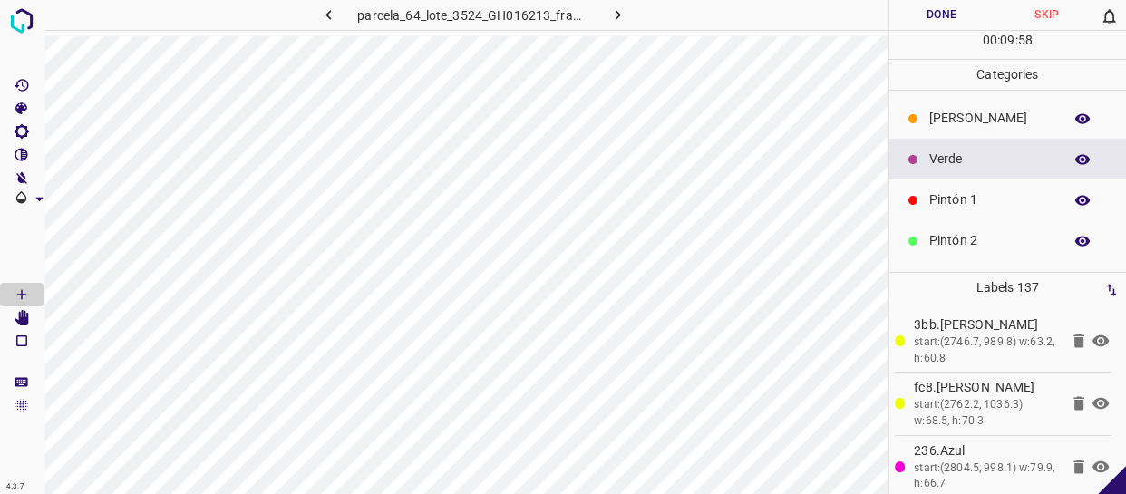
drag, startPoint x: 963, startPoint y: 211, endPoint x: 947, endPoint y: 216, distance: 16.9
click at [947, 216] on div "Pintón 1" at bounding box center [1009, 200] width 238 height 41
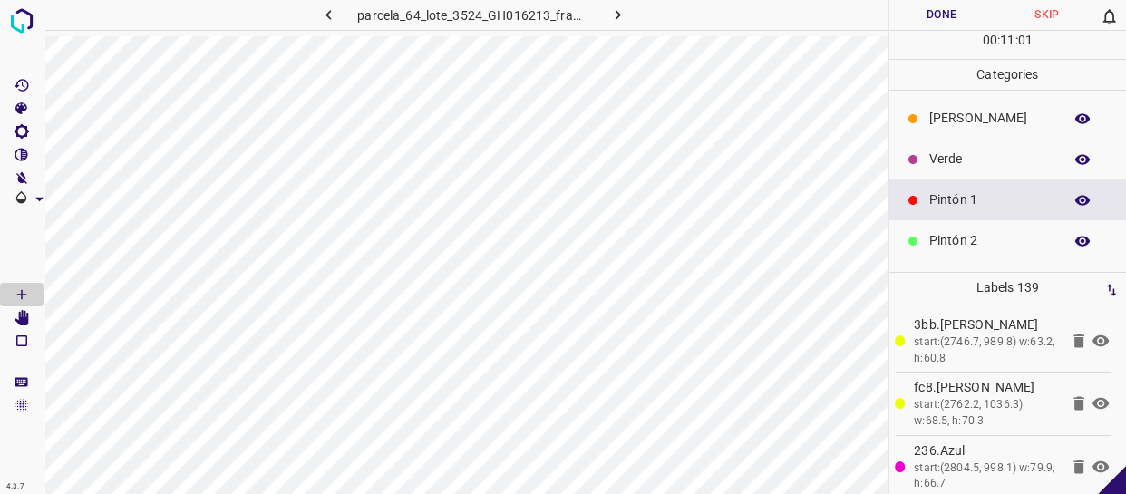
click at [1018, 160] on p "Verde" at bounding box center [992, 159] width 124 height 19
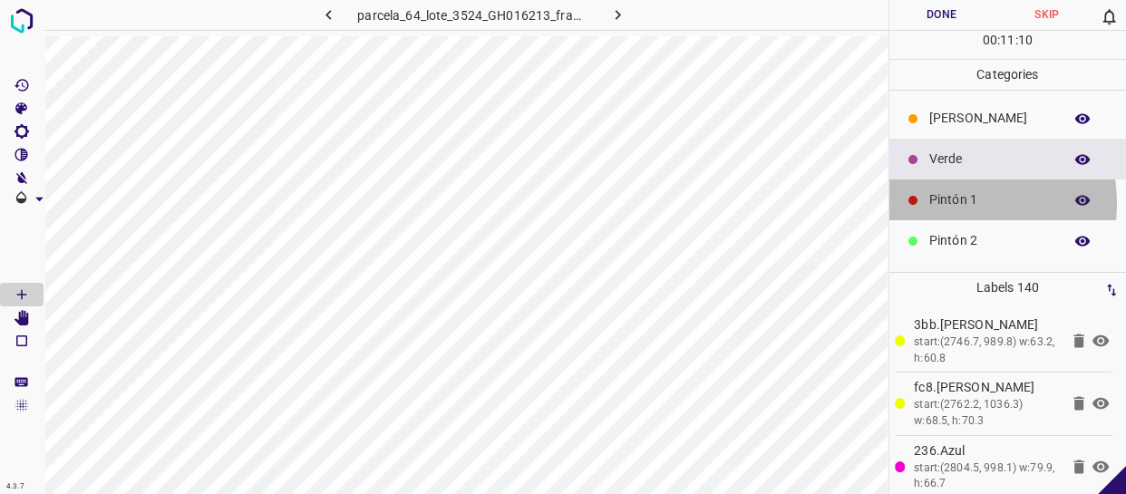
click at [954, 203] on p "Pintón 1" at bounding box center [992, 199] width 124 height 19
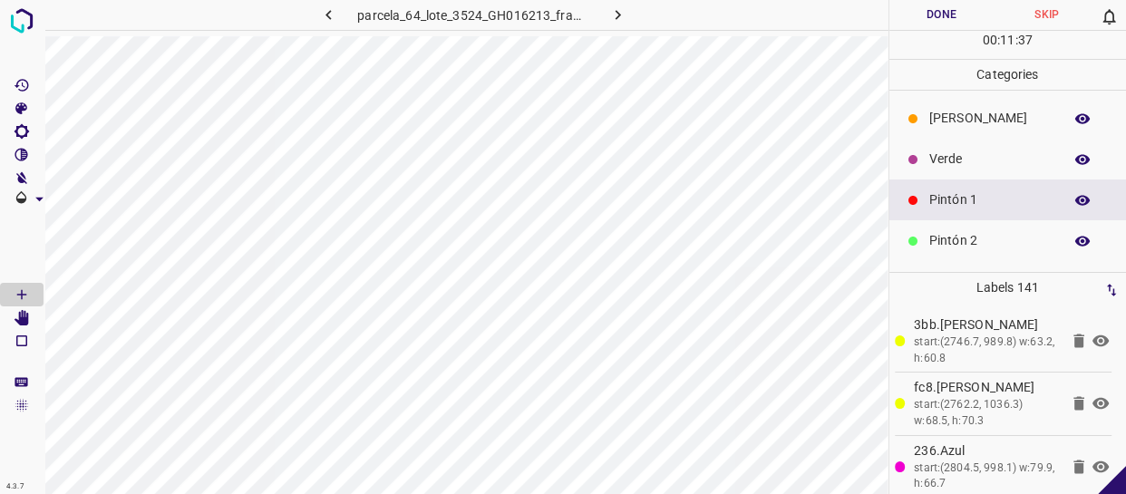
click at [963, 121] on p "[PERSON_NAME]" at bounding box center [992, 118] width 124 height 19
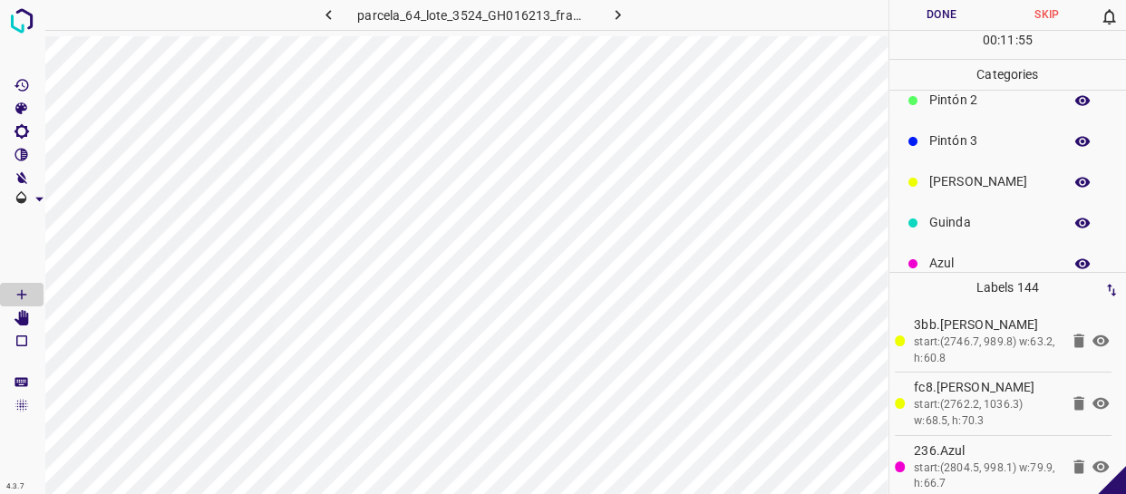
scroll to position [159, 0]
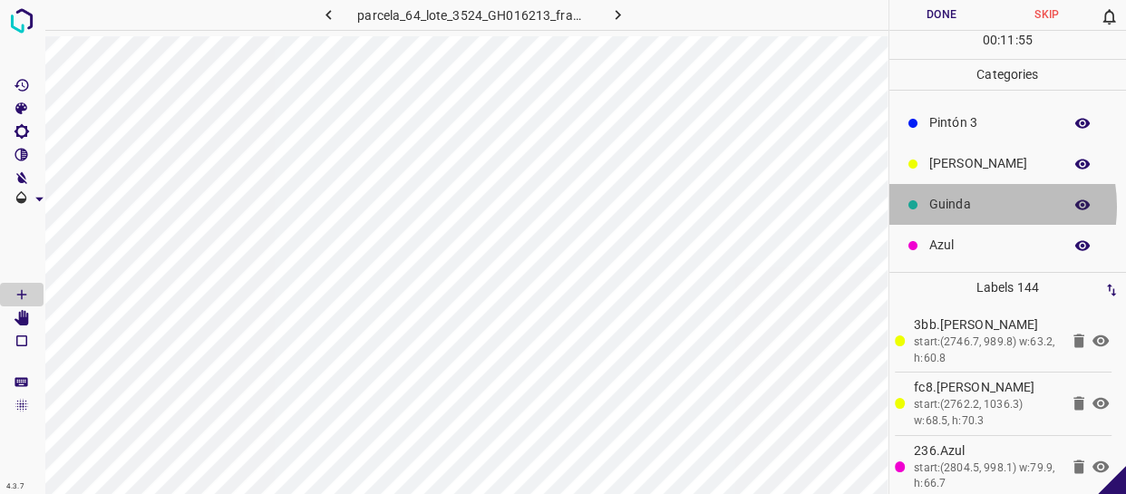
click at [959, 210] on p "Guinda" at bounding box center [992, 204] width 124 height 19
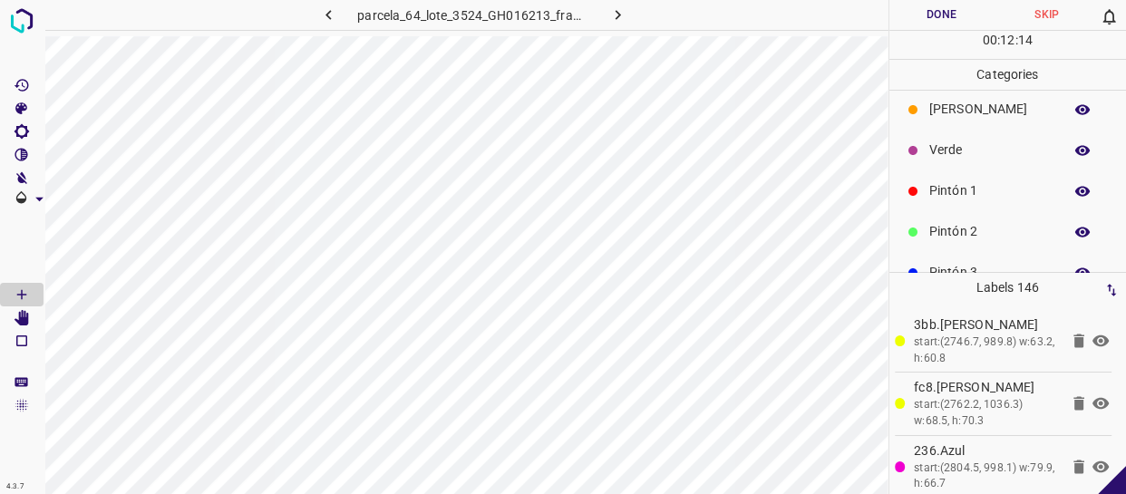
scroll to position [0, 0]
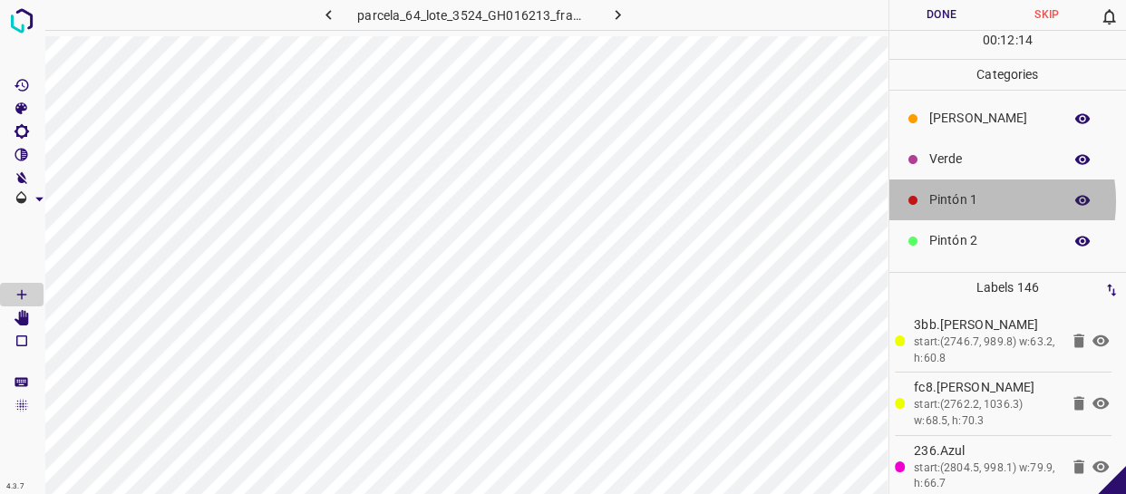
click at [968, 201] on p "Pintón 1" at bounding box center [992, 199] width 124 height 19
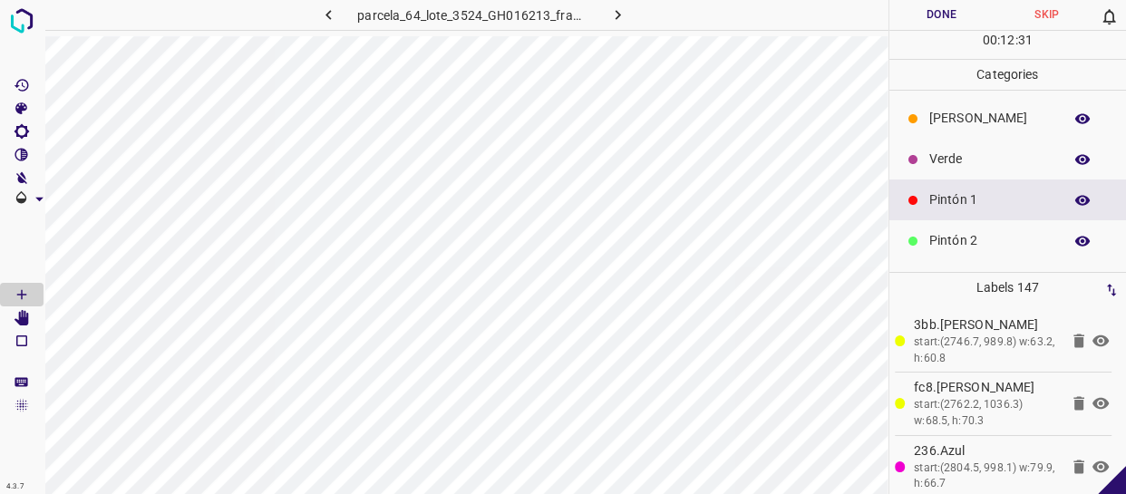
click at [943, 10] on button "Done" at bounding box center [942, 15] width 105 height 30
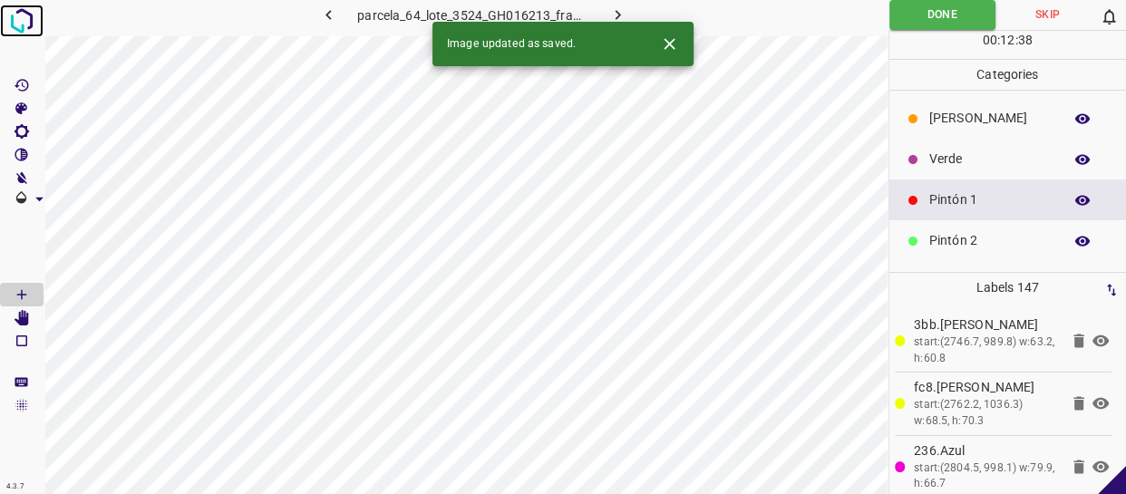
click at [20, 24] on img at bounding box center [21, 21] width 33 height 33
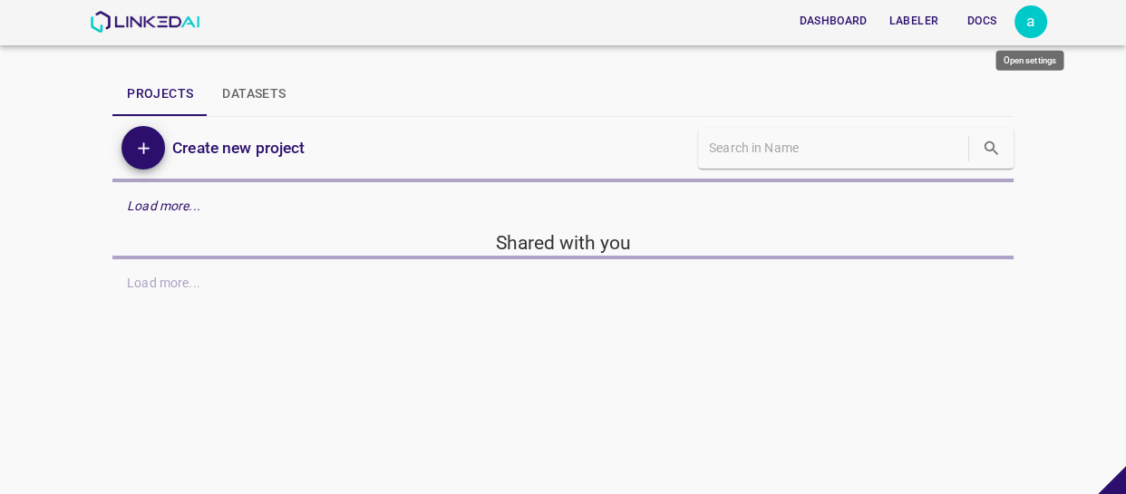
click at [1025, 24] on div "a" at bounding box center [1031, 21] width 33 height 33
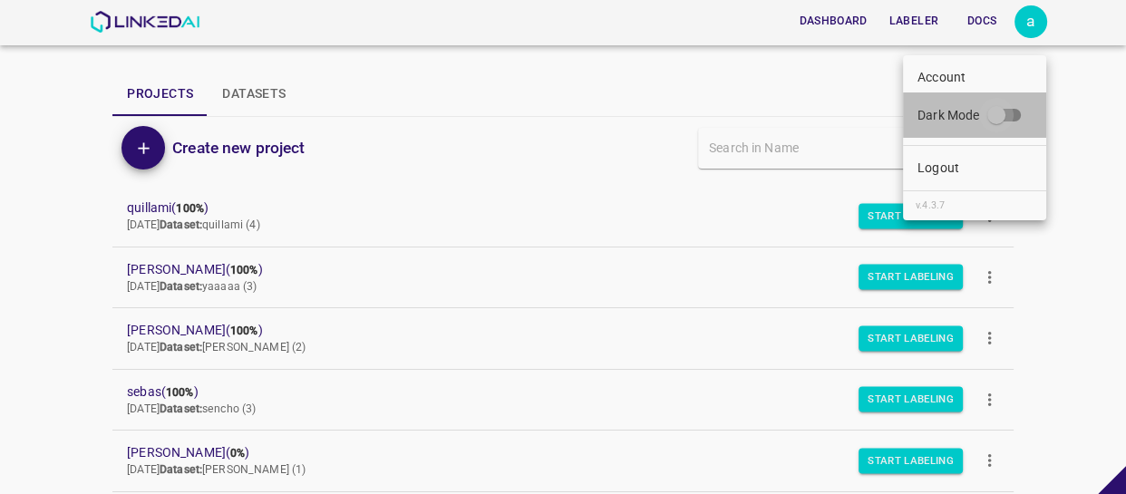
click at [1009, 119] on input "Dark Mode" at bounding box center [996, 119] width 103 height 34
checkbox input "true"
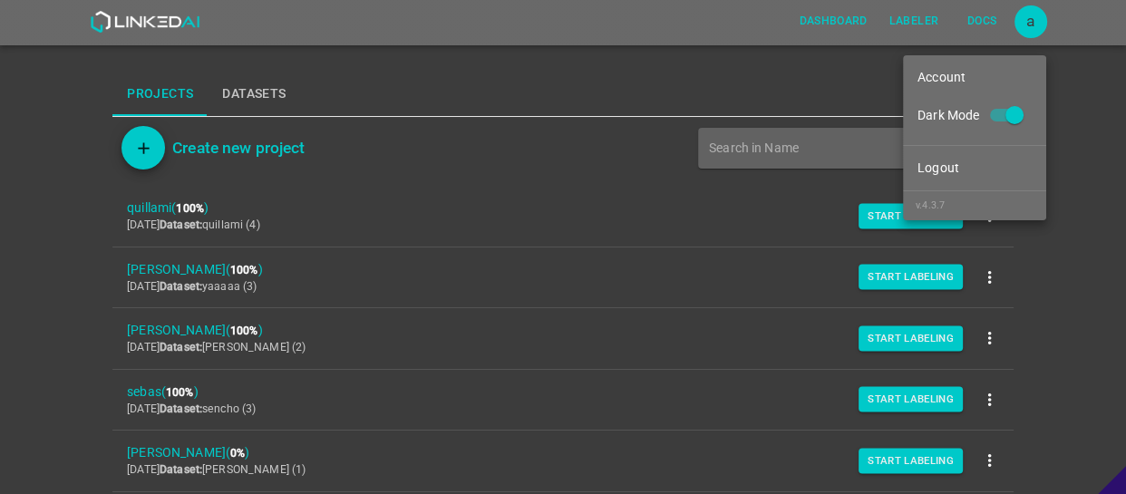
drag, startPoint x: 0, startPoint y: 225, endPoint x: 10, endPoint y: 224, distance: 10.0
click at [5, 224] on div at bounding box center [563, 247] width 1126 height 494
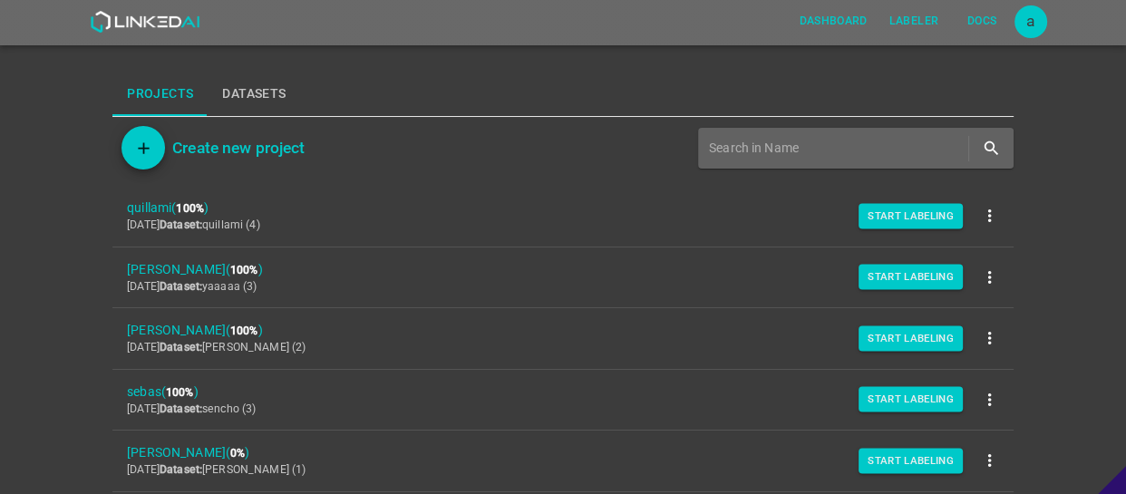
click at [15, 221] on div "Dashboard Labeler Docs a Projects Datasets Create new project quillami ( 100% )…" at bounding box center [563, 247] width 1126 height 494
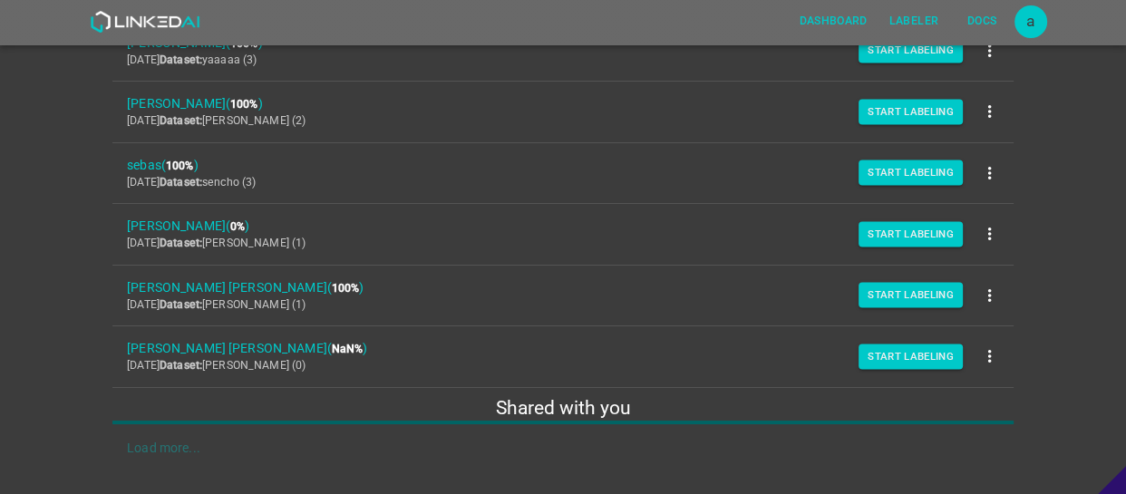
scroll to position [258, 0]
